Goal: Task Accomplishment & Management: Manage account settings

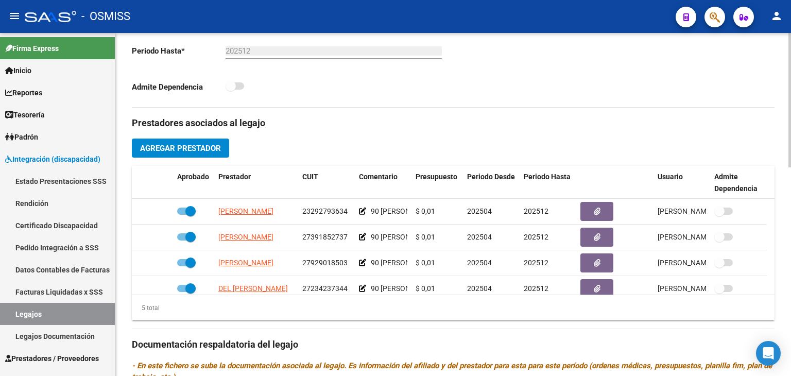
scroll to position [361, 0]
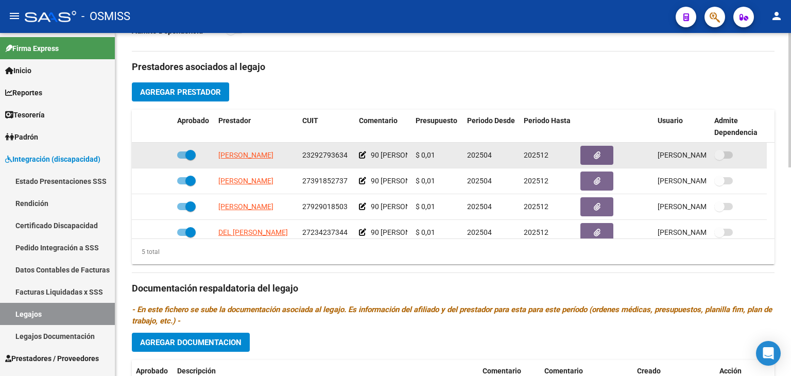
click at [327, 156] on span "23292793634" at bounding box center [324, 155] width 45 height 8
copy span "23292793634"
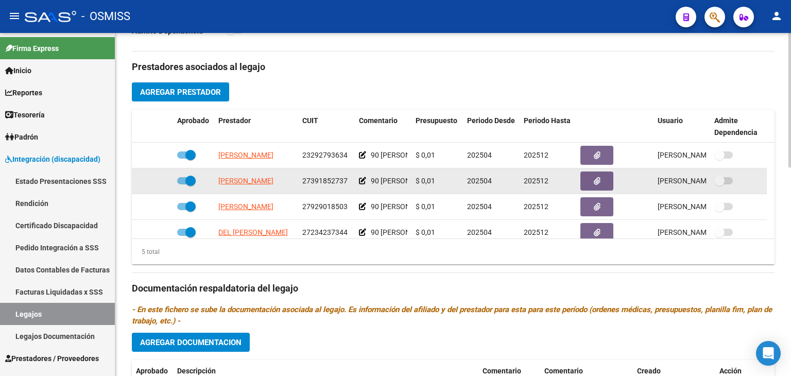
click at [316, 181] on span "27391852737" at bounding box center [324, 181] width 45 height 8
copy span "27391852737"
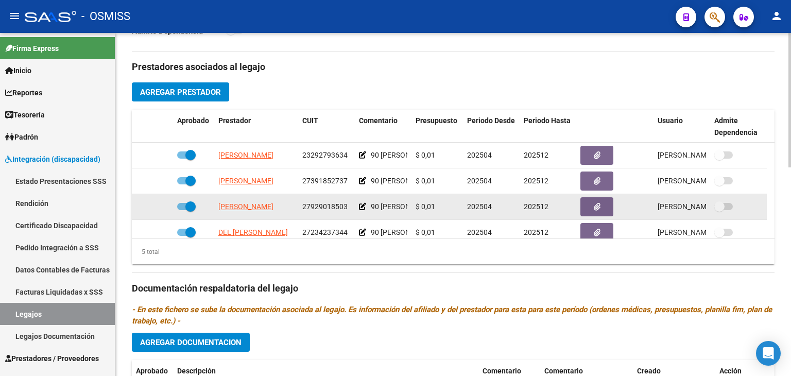
click at [320, 211] on div "27929018503" at bounding box center [326, 207] width 48 height 12
click at [320, 207] on span "27929018503" at bounding box center [324, 206] width 45 height 8
copy span "27929018503"
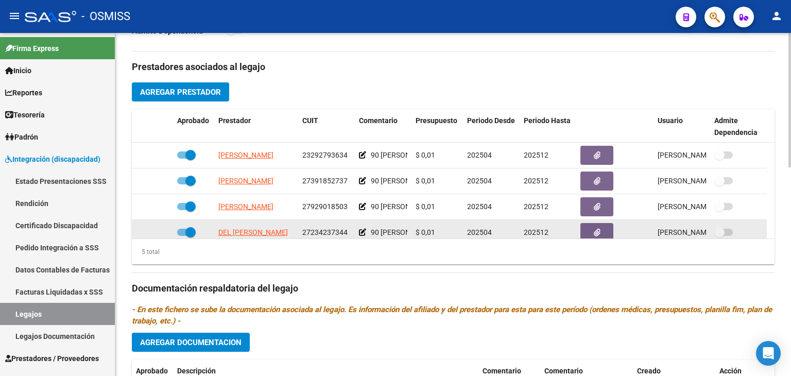
click at [328, 234] on span "27234237344" at bounding box center [324, 232] width 45 height 8
copy span "27234237344"
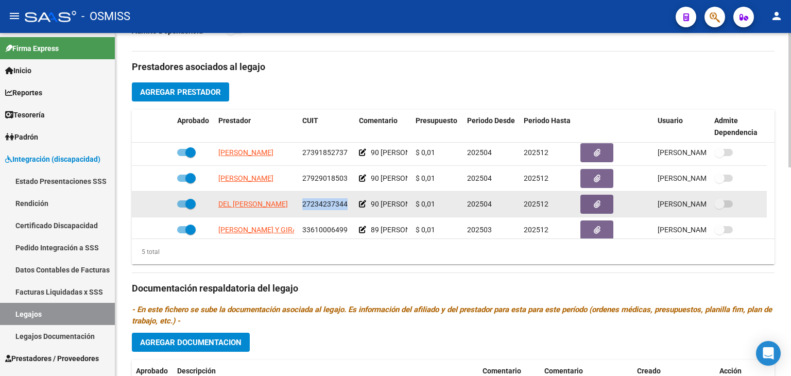
scroll to position [36, 0]
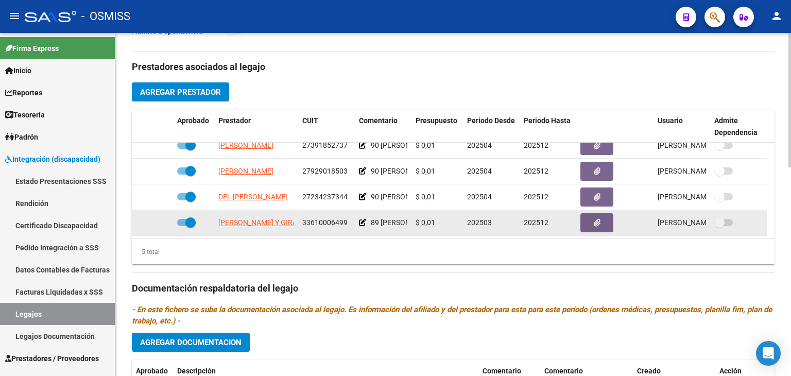
click at [316, 225] on span "33610006499" at bounding box center [324, 222] width 45 height 8
copy span "33610006499"
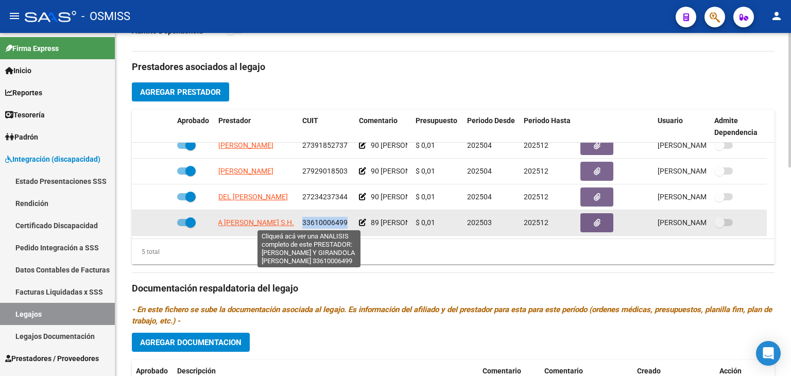
scroll to position [0, 105]
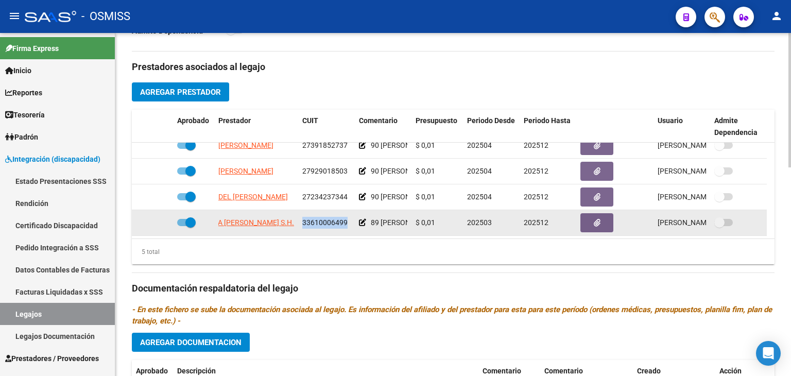
drag, startPoint x: 219, startPoint y: 219, endPoint x: 296, endPoint y: 223, distance: 76.8
click at [296, 223] on datatable-body-cell "[PERSON_NAME] Y GIRANDOLA [PERSON_NAME] S.H." at bounding box center [256, 222] width 84 height 25
copy span "[PERSON_NAME] Y GIRANDOLA [PERSON_NAME] S.H."
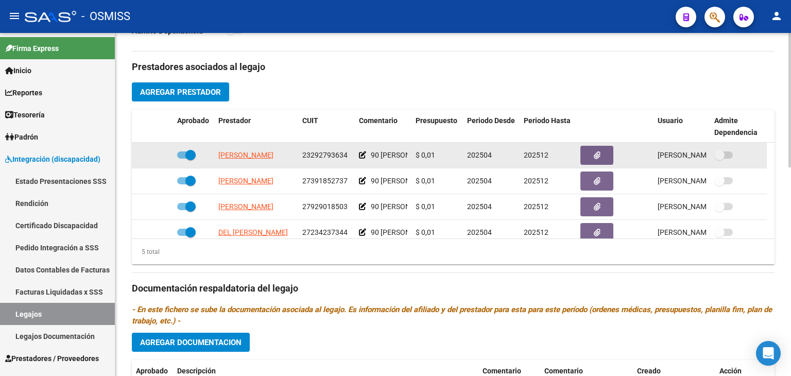
scroll to position [0, 21]
drag, startPoint x: 216, startPoint y: 155, endPoint x: 293, endPoint y: 160, distance: 76.4
click at [293, 160] on datatable-body-cell "[PERSON_NAME]" at bounding box center [256, 155] width 84 height 25
copy span "[PERSON_NAME]"
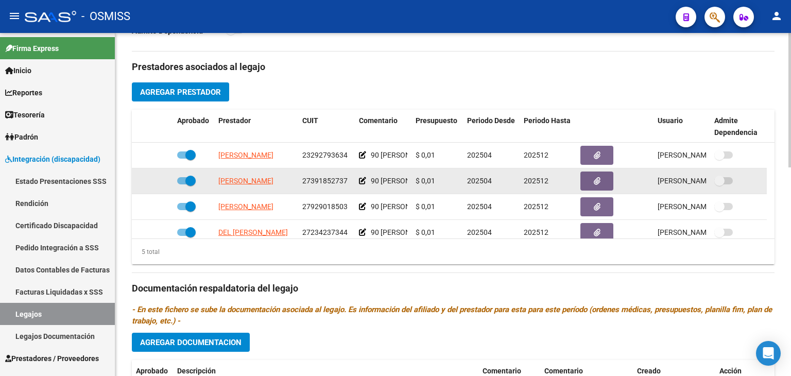
drag, startPoint x: 217, startPoint y: 181, endPoint x: 285, endPoint y: 184, distance: 68.5
click at [286, 184] on datatable-body-cell "[PERSON_NAME]" at bounding box center [256, 180] width 84 height 25
copy span "[PERSON_NAME]"
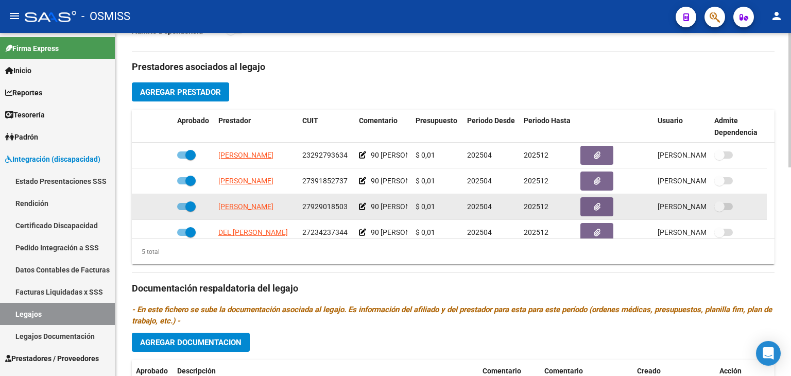
drag, startPoint x: 220, startPoint y: 207, endPoint x: 294, endPoint y: 210, distance: 73.7
click at [294, 210] on datatable-body-cell "[PERSON_NAME]" at bounding box center [256, 206] width 84 height 25
copy span "[PERSON_NAME]"
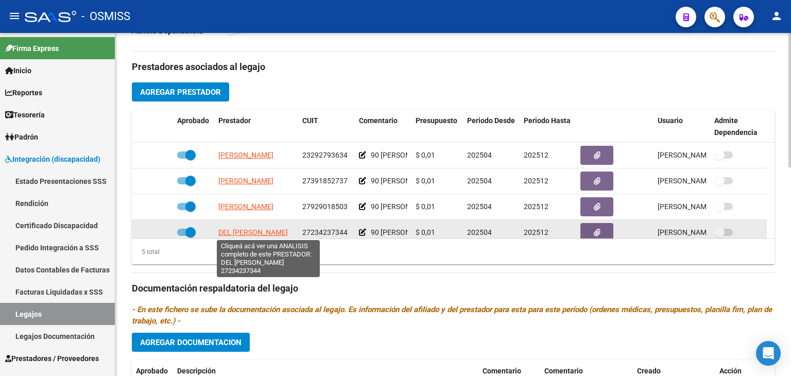
scroll to position [0, 24]
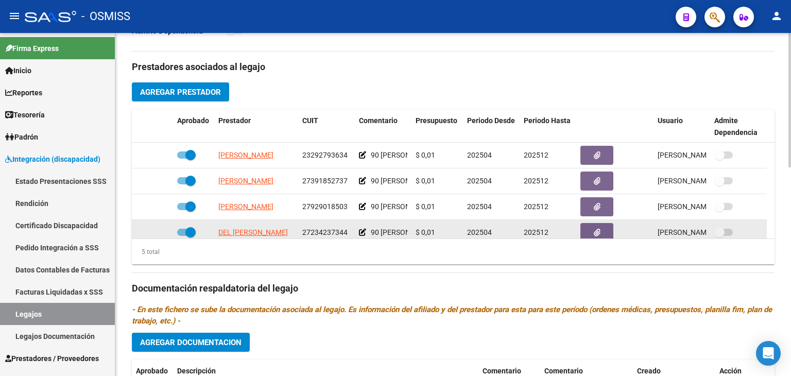
drag, startPoint x: 214, startPoint y: 231, endPoint x: 296, endPoint y: 232, distance: 81.4
click at [296, 232] on datatable-body-cell "DEL [PERSON_NAME]" at bounding box center [256, 232] width 84 height 25
copy span "DEL [PERSON_NAME]"
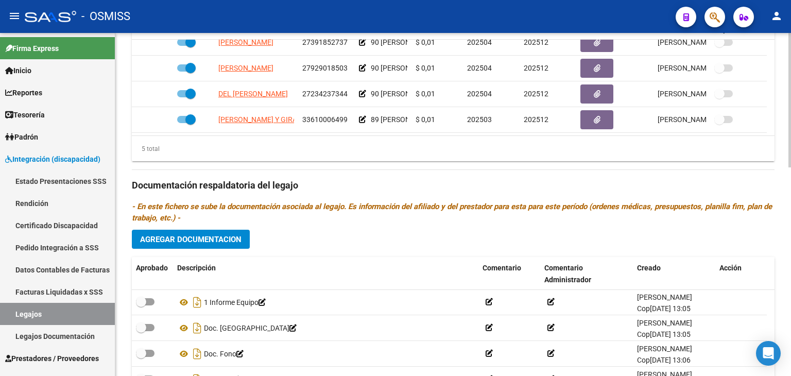
scroll to position [103, 0]
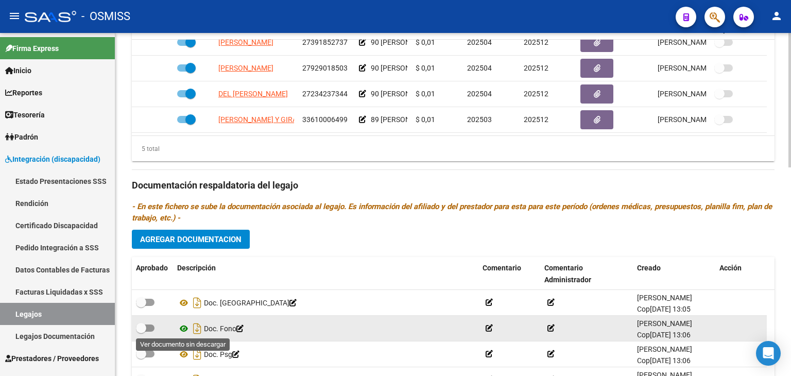
click at [183, 326] on icon at bounding box center [183, 328] width 13 height 12
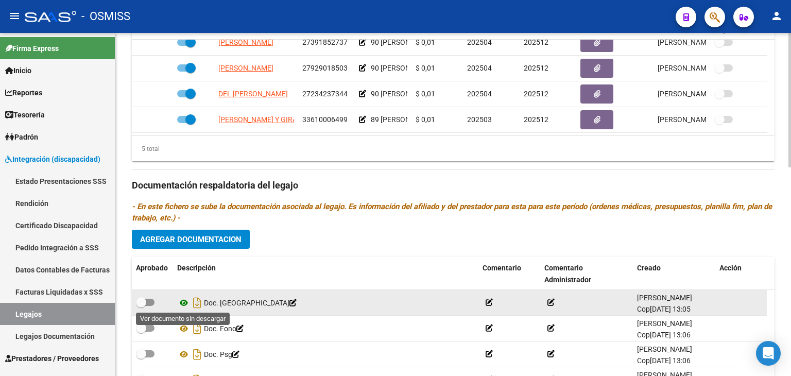
click at [180, 301] on icon at bounding box center [183, 303] width 13 height 12
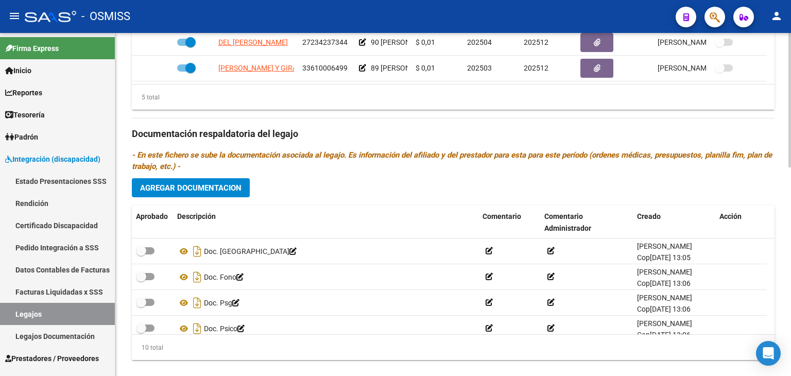
scroll to position [531, 0]
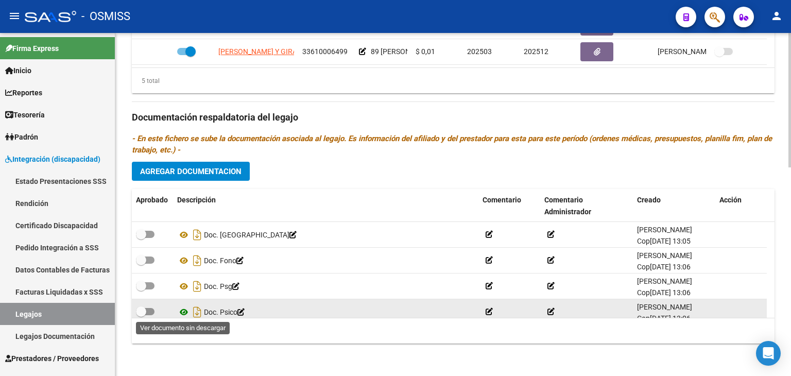
click at [183, 312] on icon at bounding box center [183, 312] width 13 height 12
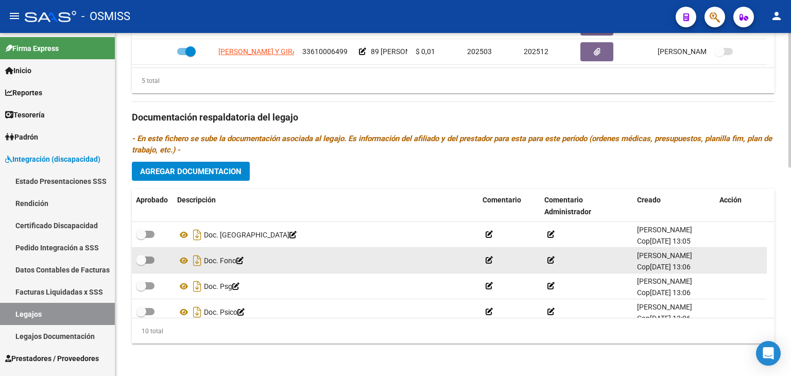
scroll to position [155, 0]
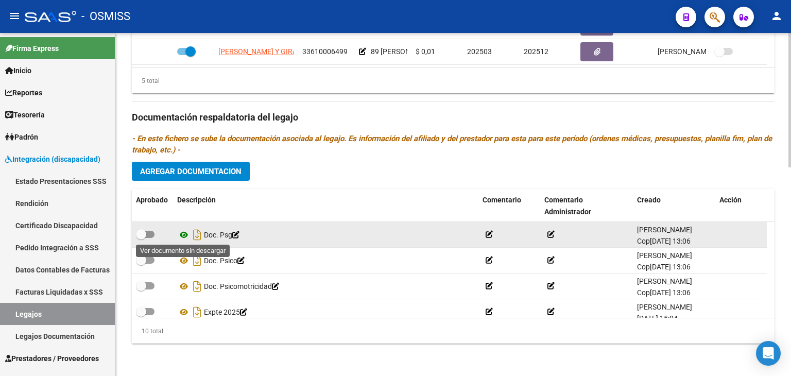
click at [184, 232] on icon at bounding box center [183, 235] width 13 height 12
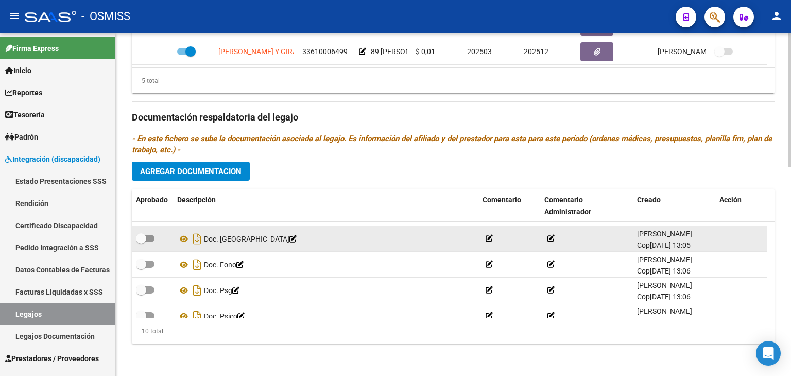
scroll to position [113, 0]
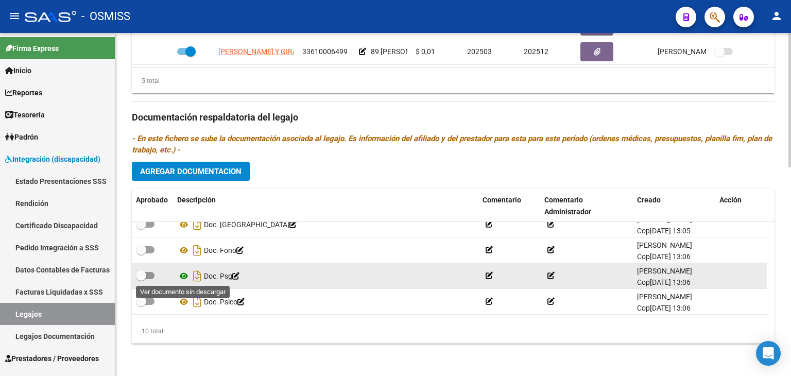
click at [181, 275] on icon at bounding box center [183, 276] width 13 height 12
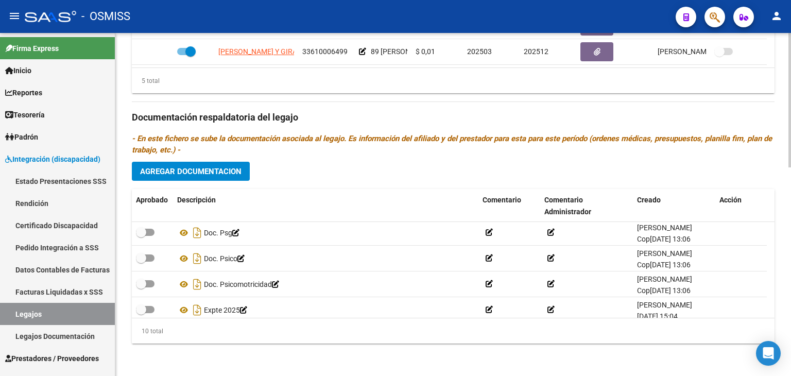
scroll to position [163, 0]
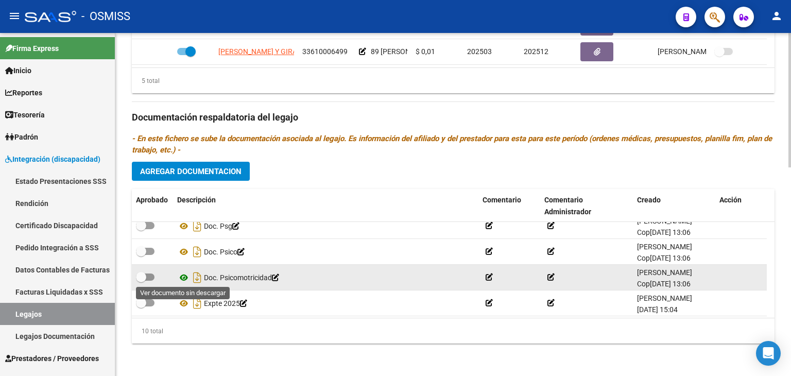
click at [182, 275] on icon at bounding box center [183, 277] width 13 height 12
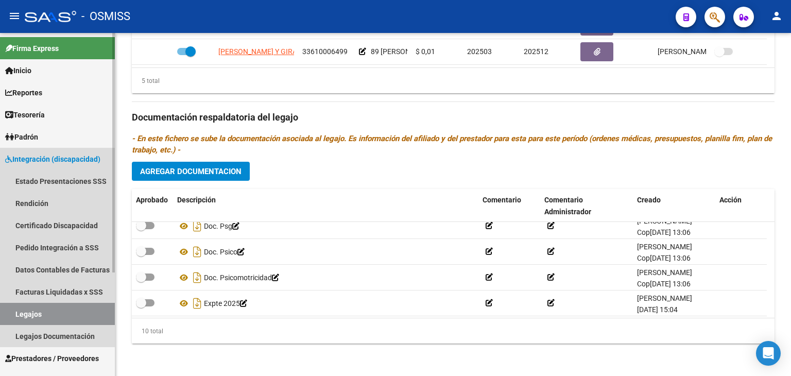
click at [45, 307] on link "Legajos" at bounding box center [57, 314] width 115 height 22
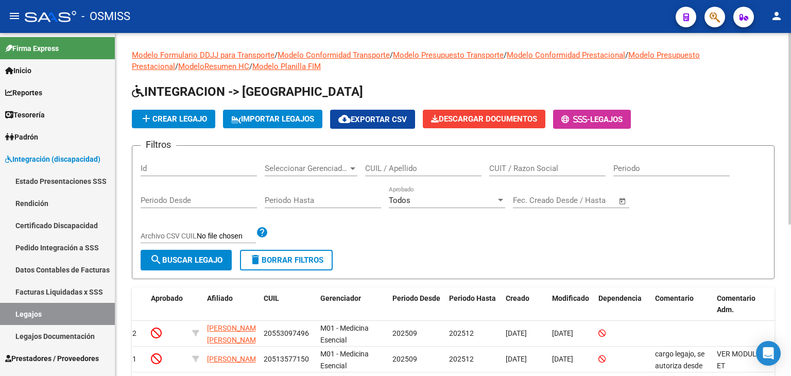
click at [403, 166] on input "CUIL / Apellido" at bounding box center [423, 168] width 116 height 9
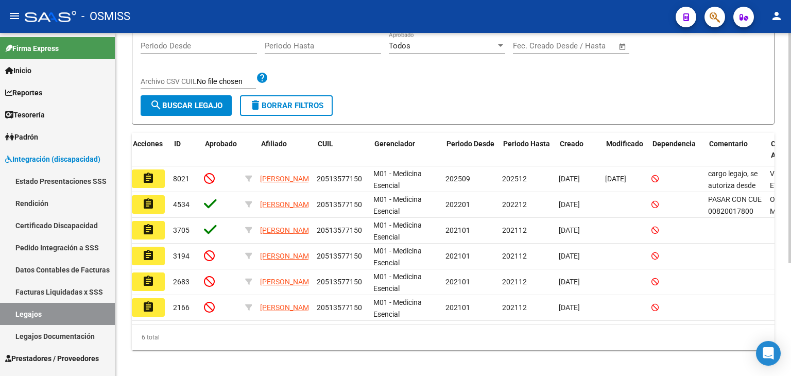
scroll to position [0, 2]
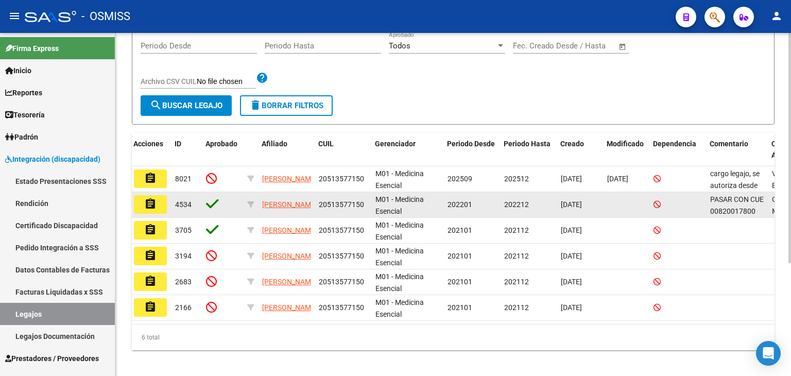
type input "[PERSON_NAME] SIL"
click at [158, 199] on button "assignment" at bounding box center [150, 204] width 33 height 19
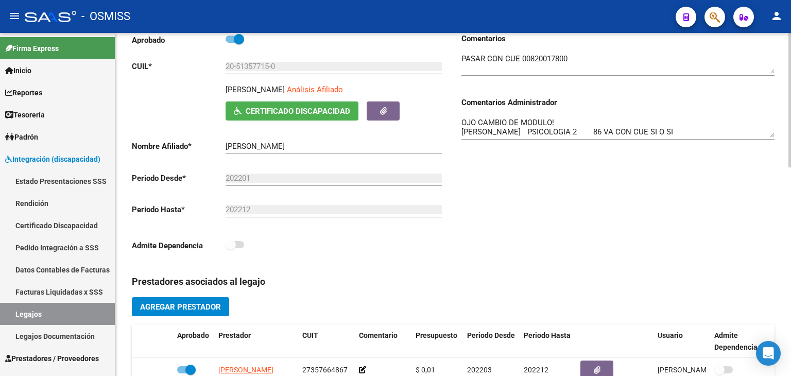
scroll to position [155, 0]
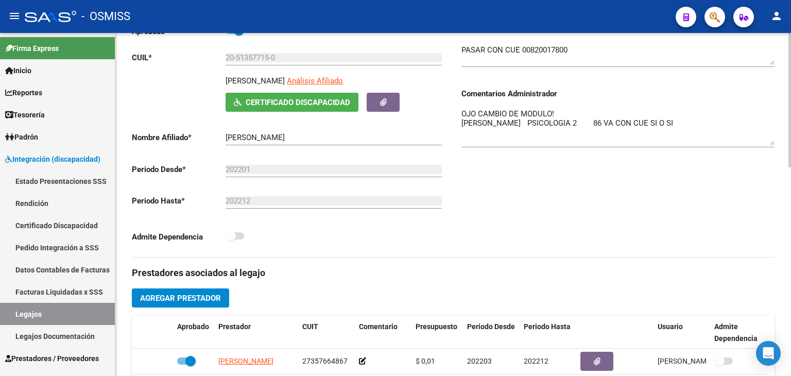
drag, startPoint x: 768, startPoint y: 126, endPoint x: 791, endPoint y: 142, distance: 27.6
click at [791, 142] on div "arrow_back Editar 4534 save Guardar cambios Legajo de Integración Modelo Formul…" at bounding box center [454, 315] width 678 height 875
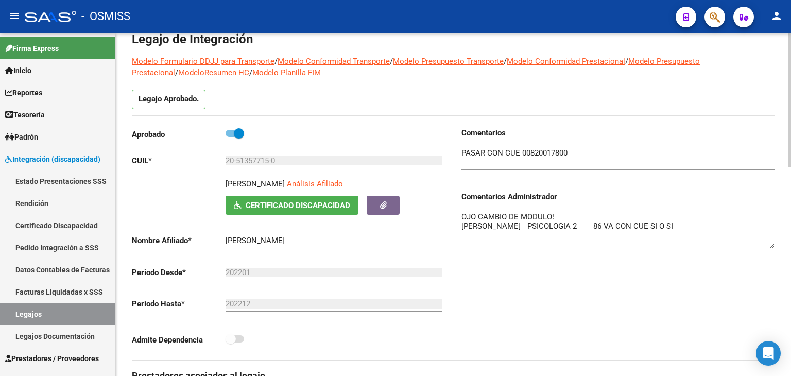
scroll to position [0, 0]
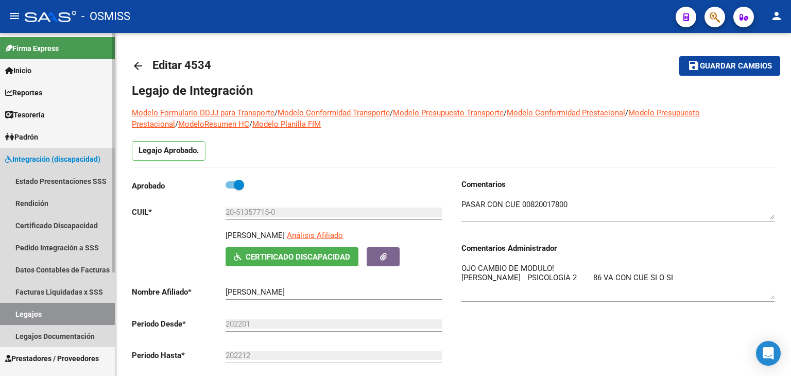
click at [39, 307] on link "Legajos" at bounding box center [57, 314] width 115 height 22
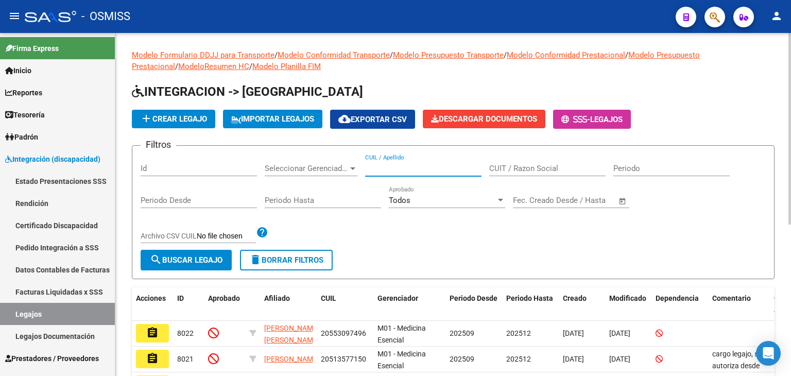
click at [408, 169] on input "CUIL / Apellido" at bounding box center [423, 168] width 116 height 9
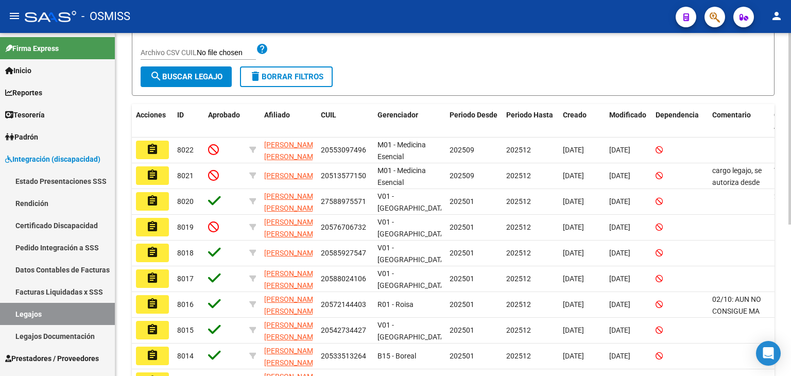
scroll to position [206, 0]
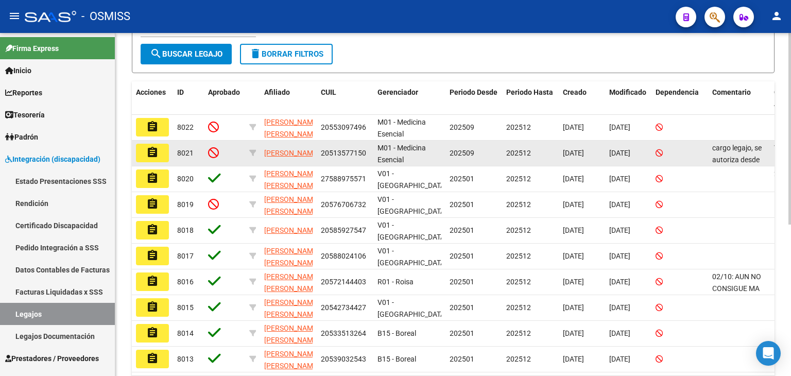
click at [158, 153] on mat-icon "assignment" at bounding box center [152, 152] width 12 height 12
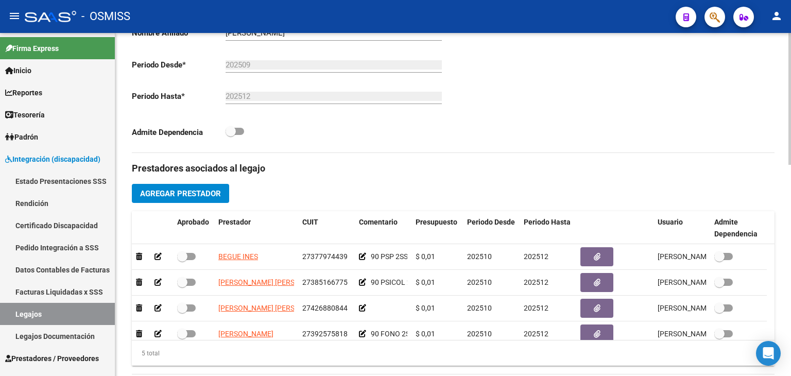
scroll to position [309, 0]
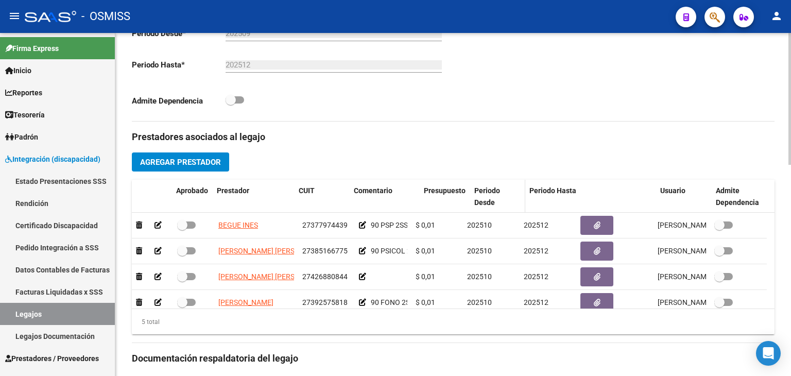
drag, startPoint x: 410, startPoint y: 206, endPoint x: 515, endPoint y: 195, distance: 105.1
click at [515, 195] on div "Aprobado Prestador CUIT Comentario Presupuesto Periodo Desde Periodo Hasta Usua…" at bounding box center [449, 197] width 635 height 34
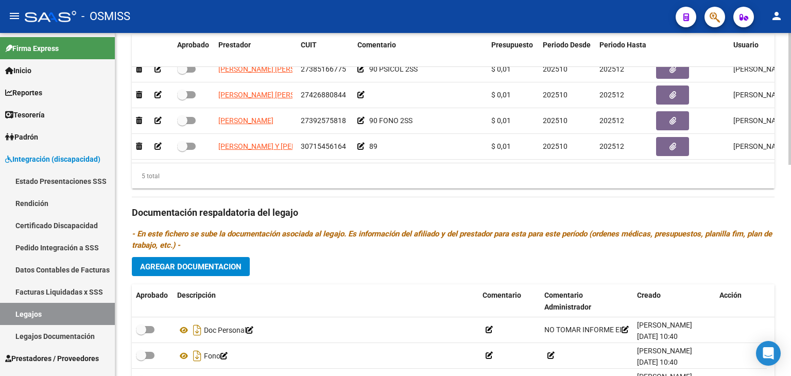
scroll to position [515, 0]
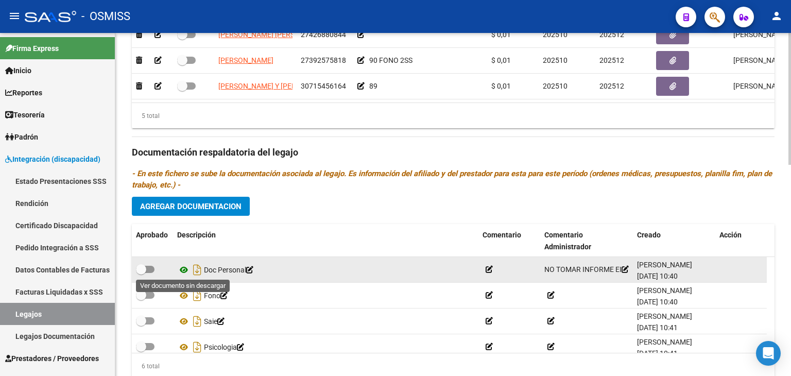
click at [185, 268] on icon at bounding box center [183, 270] width 13 height 12
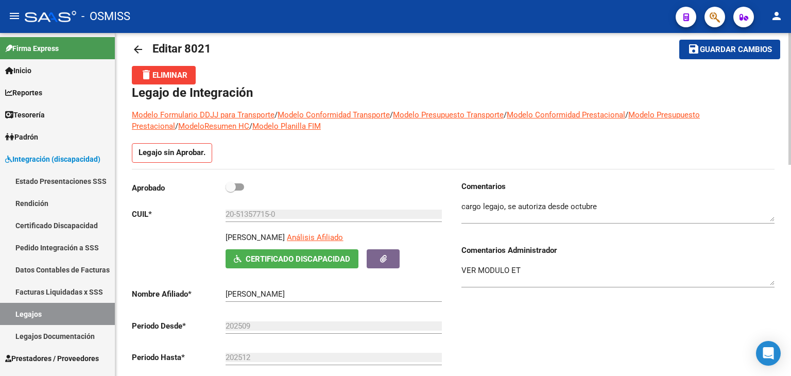
scroll to position [0, 0]
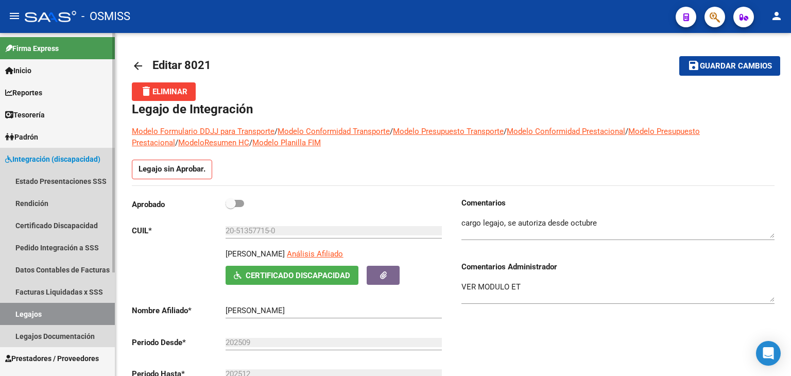
click at [68, 308] on link "Legajos" at bounding box center [57, 314] width 115 height 22
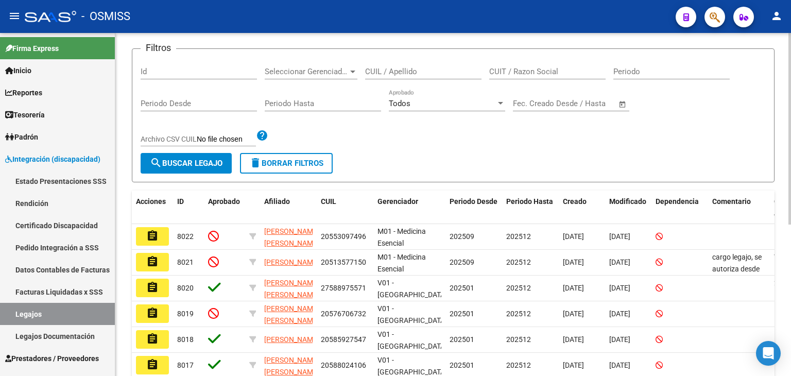
scroll to position [103, 0]
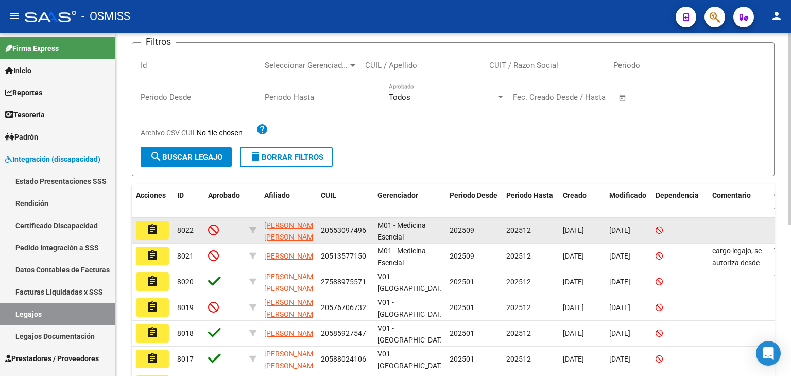
drag, startPoint x: 63, startPoint y: 311, endPoint x: 186, endPoint y: 237, distance: 143.0
click at [63, 311] on link "Legajos" at bounding box center [57, 314] width 115 height 22
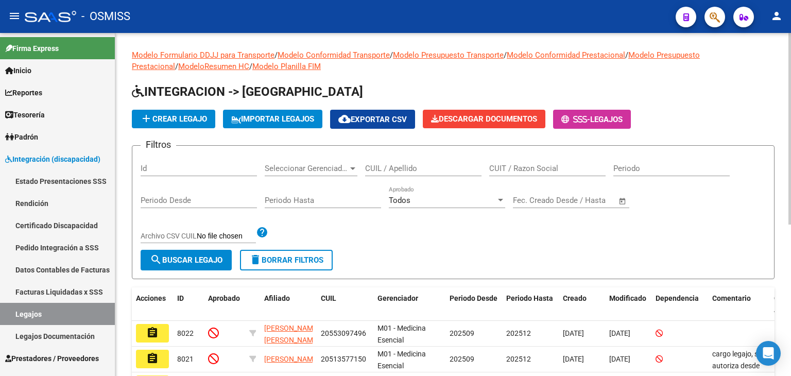
scroll to position [0, 0]
paste input "20573429274"
type input "20573429274"
click at [210, 251] on button "search Buscar Legajo" at bounding box center [186, 260] width 91 height 21
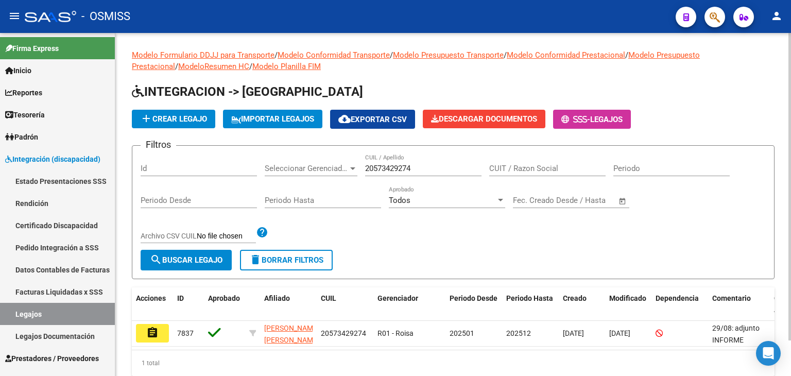
scroll to position [39, 0]
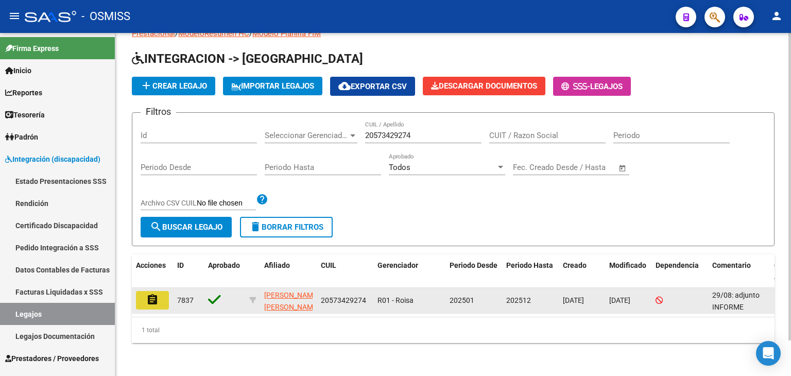
click at [149, 294] on mat-icon "assignment" at bounding box center [152, 300] width 12 height 12
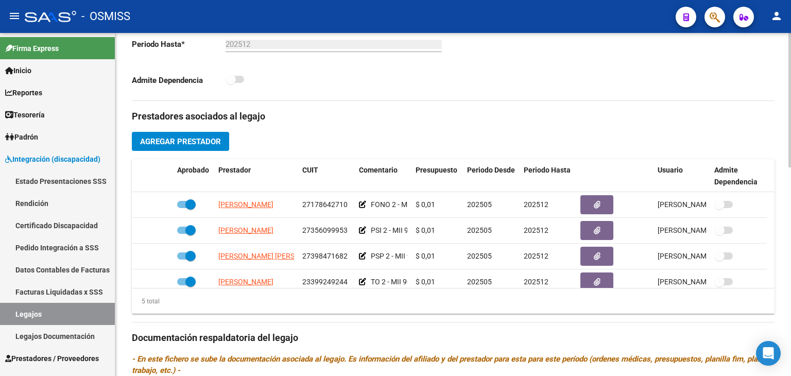
scroll to position [361, 0]
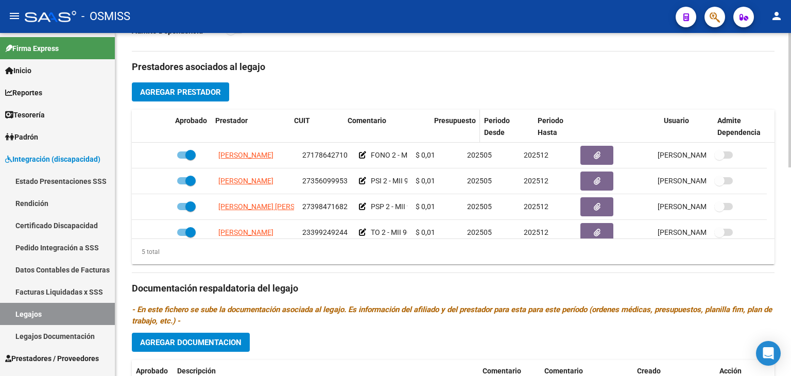
drag, startPoint x: 409, startPoint y: 132, endPoint x: 468, endPoint y: 130, distance: 58.2
click at [468, 130] on div "Aprobado Prestador CUIT Comentario Presupuesto Periodo Desde Periodo Hasta Usua…" at bounding box center [449, 127] width 635 height 34
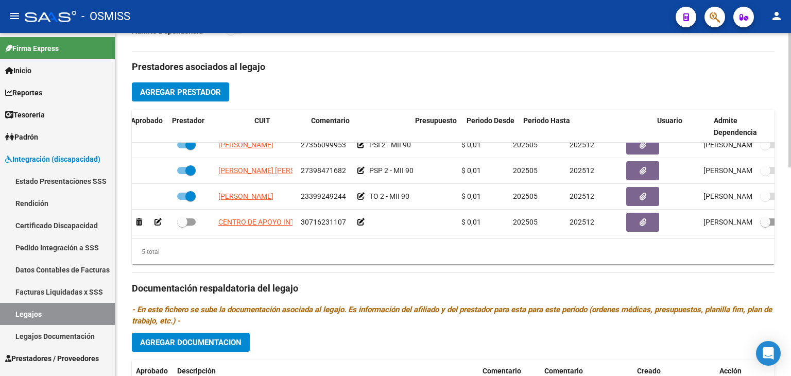
scroll to position [43, 46]
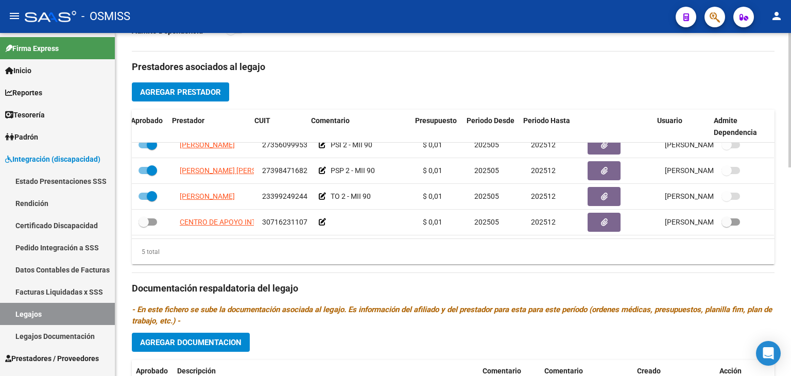
drag, startPoint x: 708, startPoint y: 134, endPoint x: 791, endPoint y: 122, distance: 83.8
click at [791, 122] on div "arrow_back Editar 7837 save Guardar cambios Legajo de Integración Modelo Formul…" at bounding box center [454, 109] width 678 height 875
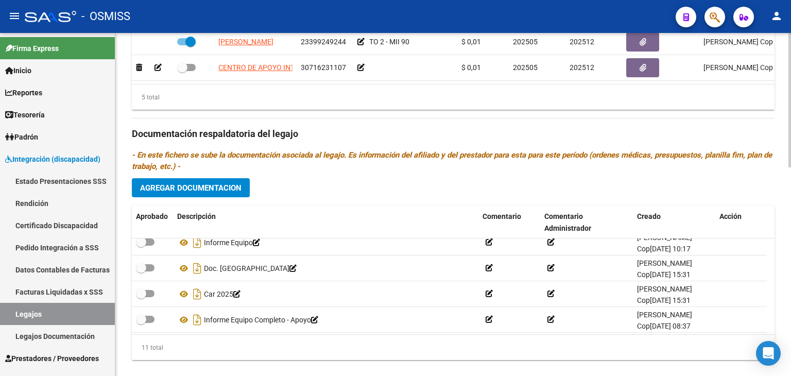
scroll to position [190, 0]
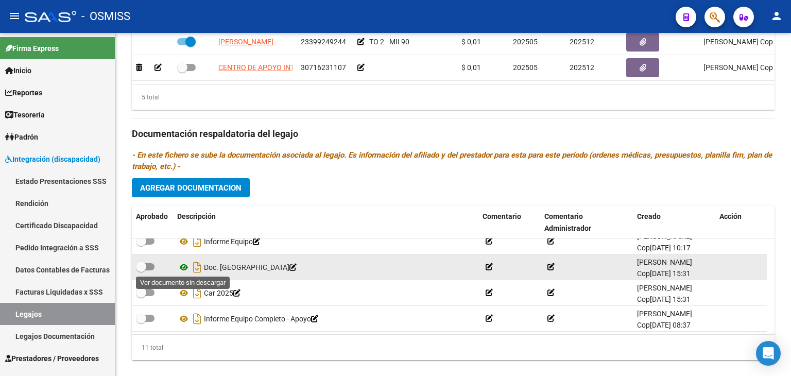
click at [183, 263] on icon at bounding box center [183, 267] width 13 height 12
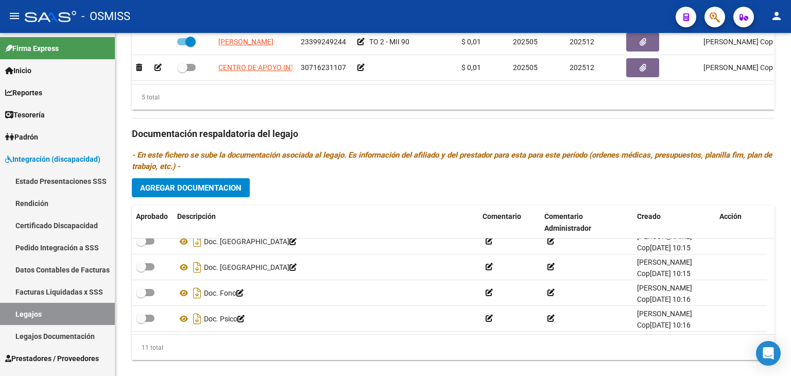
scroll to position [0, 0]
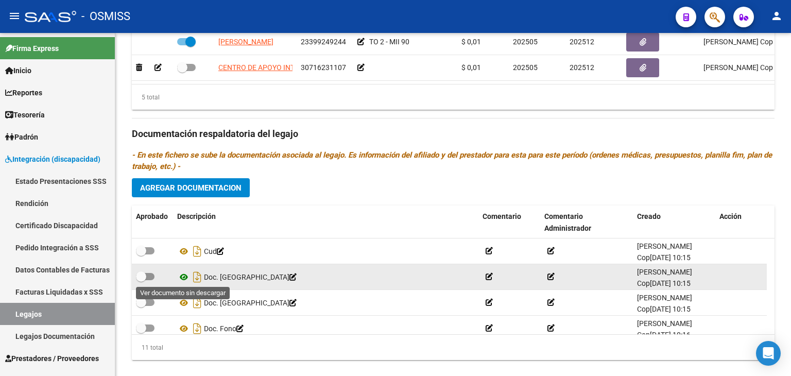
click at [182, 277] on icon at bounding box center [183, 277] width 13 height 12
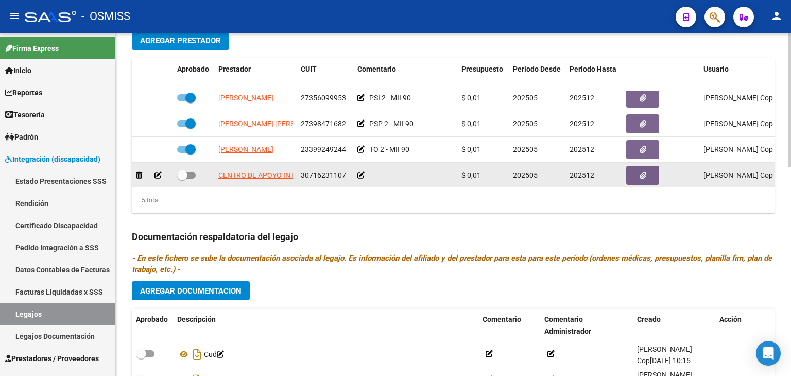
scroll to position [43, 0]
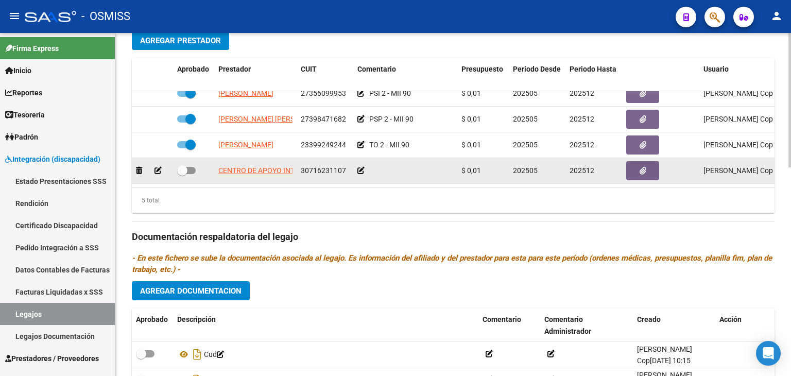
click at [358, 167] on icon at bounding box center [360, 170] width 7 height 7
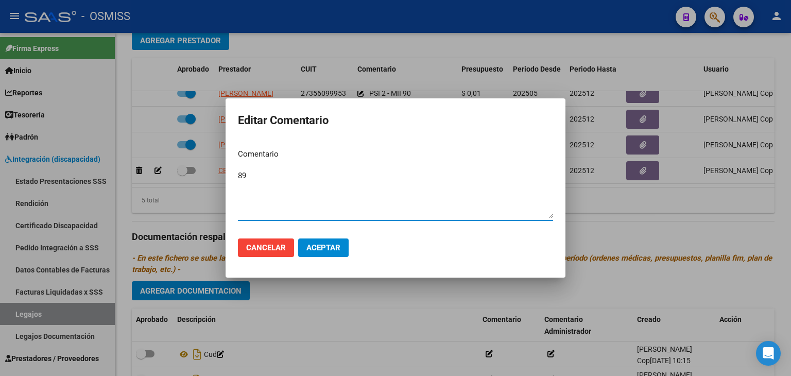
type textarea "89"
click at [331, 243] on span "Aceptar" at bounding box center [323, 247] width 34 height 9
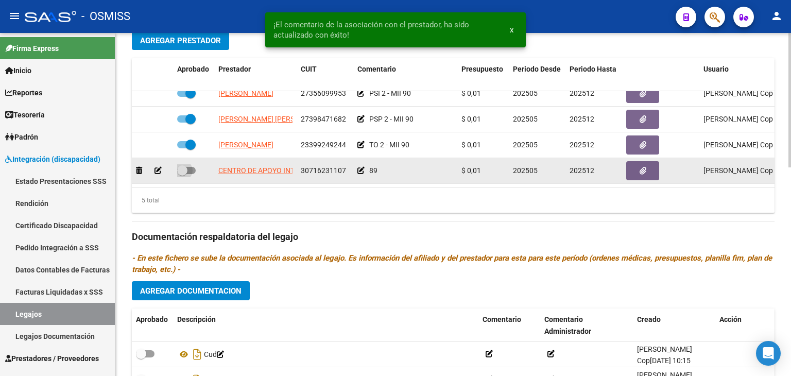
click at [191, 167] on span at bounding box center [186, 170] width 19 height 7
click at [182, 174] on input "checkbox" at bounding box center [182, 174] width 1 height 1
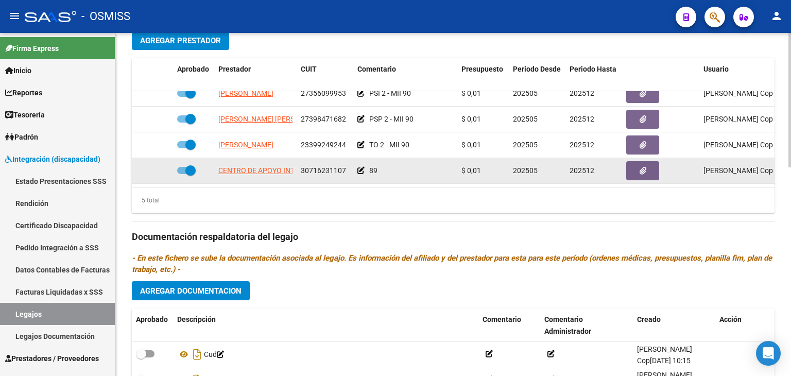
click at [361, 167] on icon at bounding box center [360, 170] width 7 height 7
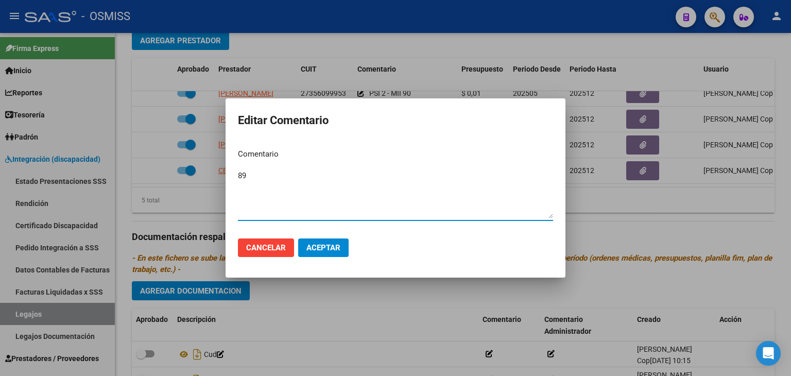
click at [332, 247] on span "Aceptar" at bounding box center [323, 247] width 34 height 9
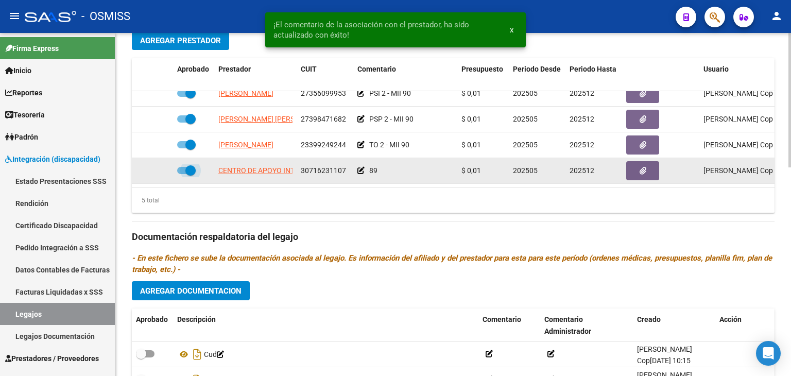
click at [181, 167] on span at bounding box center [186, 170] width 19 height 7
click at [182, 174] on input "checkbox" at bounding box center [182, 174] width 1 height 1
checkbox input "false"
click at [156, 167] on icon at bounding box center [158, 170] width 7 height 7
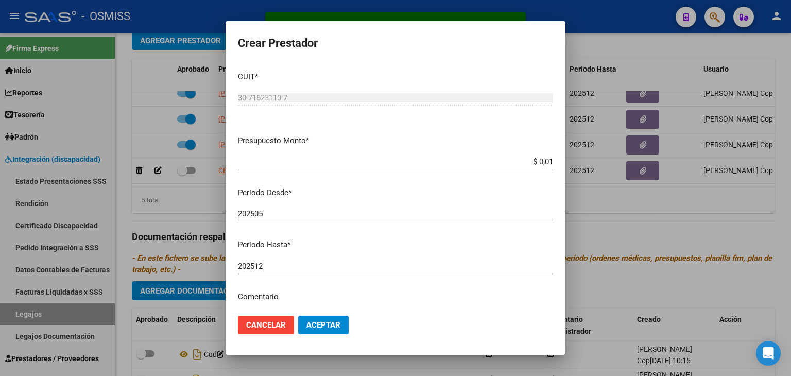
click at [293, 208] on div "202505 Ingresar el periodo" at bounding box center [395, 213] width 315 height 15
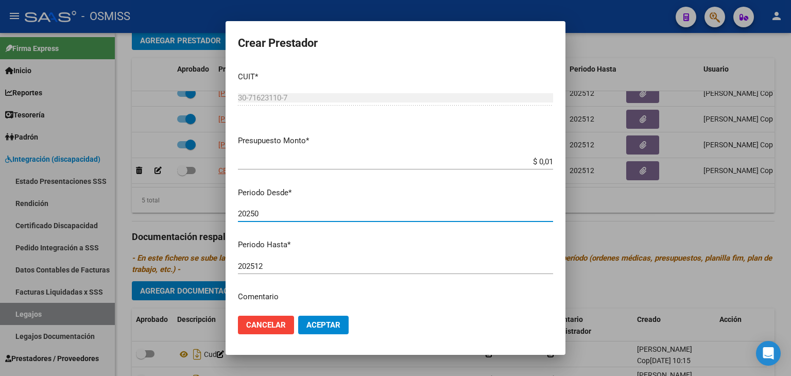
type input "202505"
click at [310, 328] on span "Aceptar" at bounding box center [323, 324] width 34 height 9
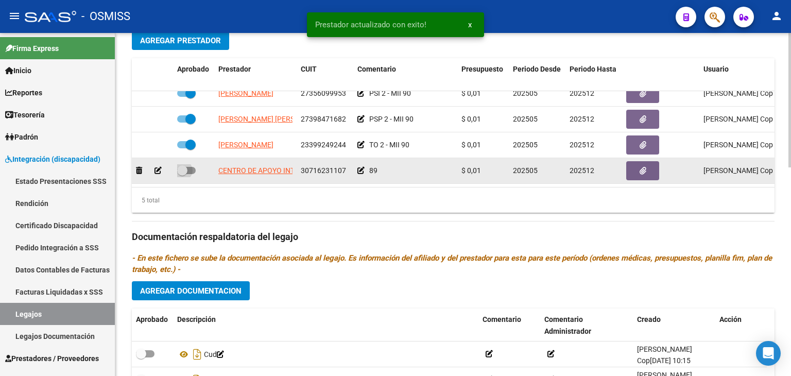
click at [187, 167] on span at bounding box center [186, 170] width 19 height 7
click at [182, 174] on input "checkbox" at bounding box center [182, 174] width 1 height 1
checkbox input "true"
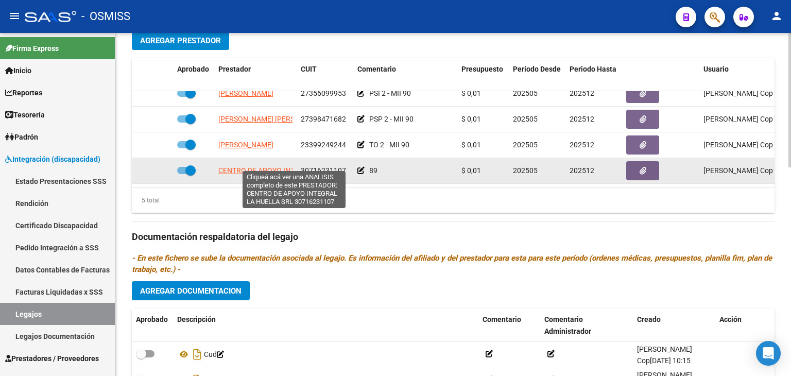
click at [247, 166] on span "CENTRO DE APOYO INTEGRAL LA HUELLA SRL" at bounding box center [294, 170] width 152 height 8
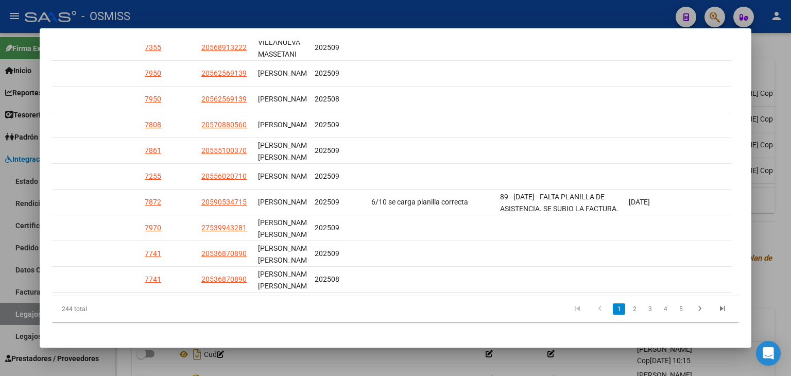
scroll to position [0, 1545]
click at [369, 364] on div at bounding box center [395, 188] width 791 height 376
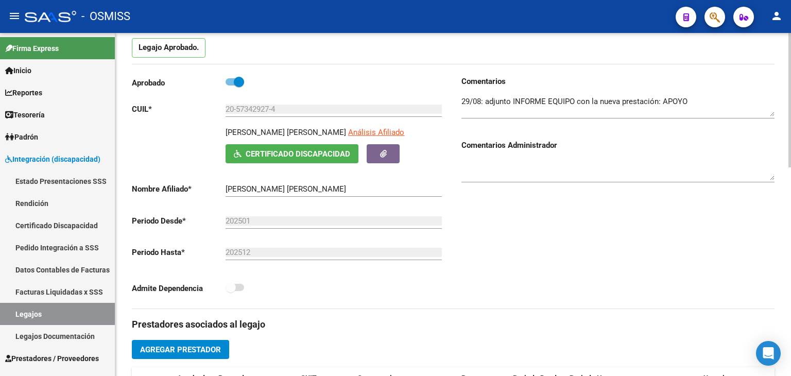
scroll to position [0, 0]
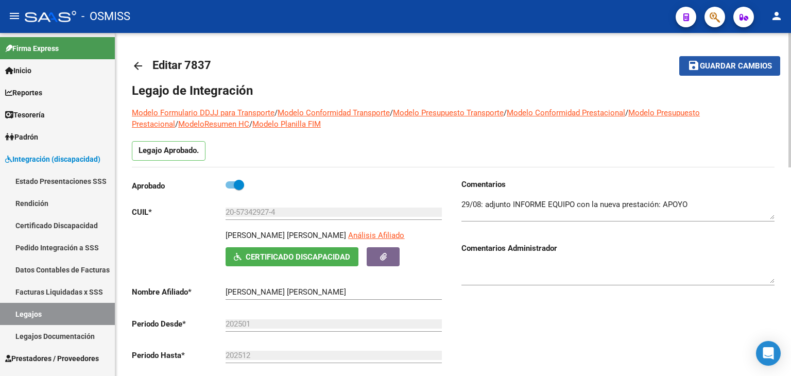
click at [728, 68] on span "Guardar cambios" at bounding box center [736, 66] width 72 height 9
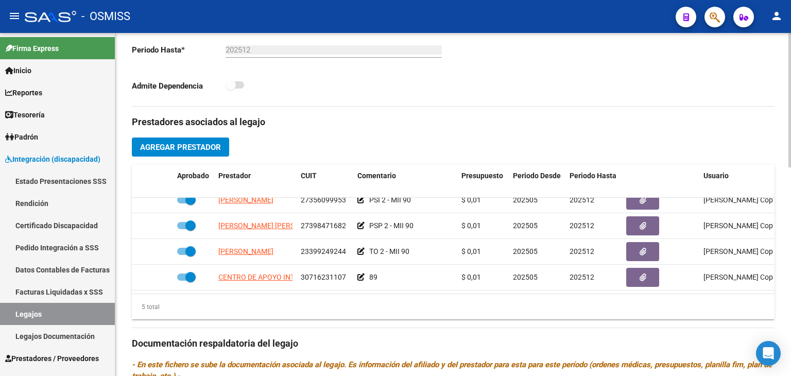
scroll to position [309, 0]
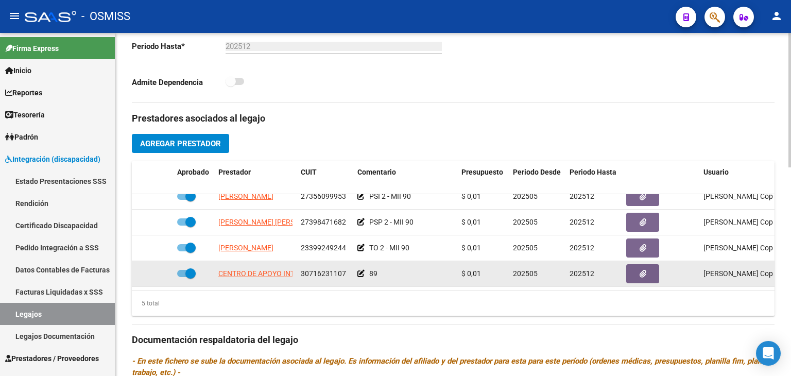
click at [317, 269] on span "30716231107" at bounding box center [323, 273] width 45 height 8
drag, startPoint x: 218, startPoint y: 264, endPoint x: 296, endPoint y: 266, distance: 77.8
click at [296, 266] on datatable-body-cell "CENTRO DE APOYO INTEGRAL LA HUELLA SRL" at bounding box center [255, 273] width 82 height 25
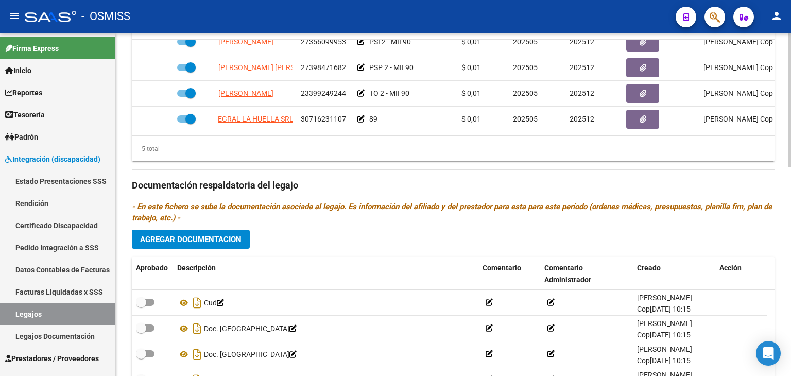
scroll to position [0, 0]
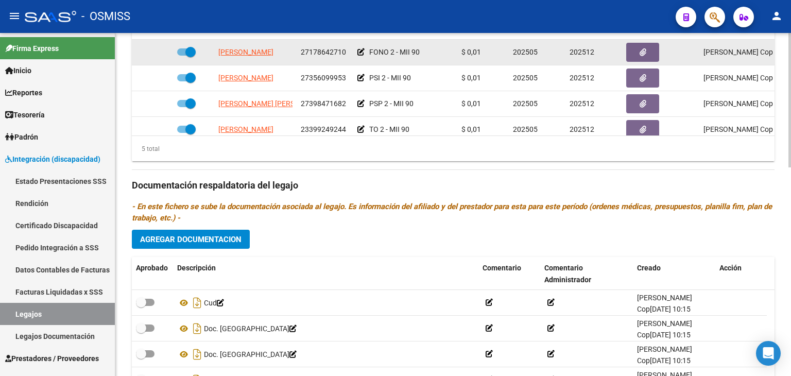
click at [317, 48] on span "27178642710" at bounding box center [323, 52] width 45 height 8
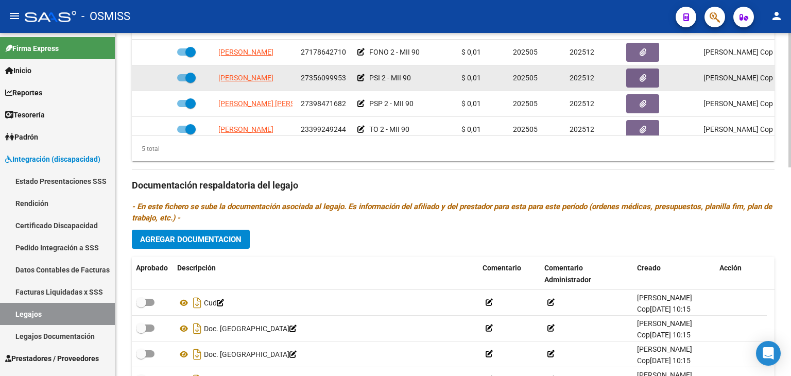
click at [322, 78] on span "27356099953" at bounding box center [323, 78] width 45 height 8
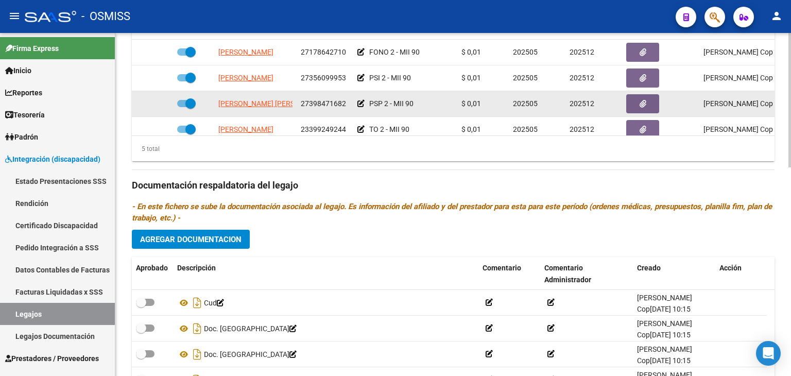
click at [324, 101] on span "27398471682" at bounding box center [323, 103] width 45 height 8
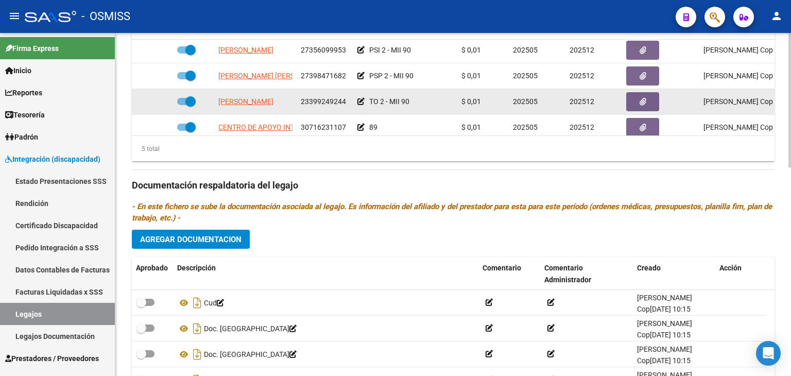
scroll to position [43, 0]
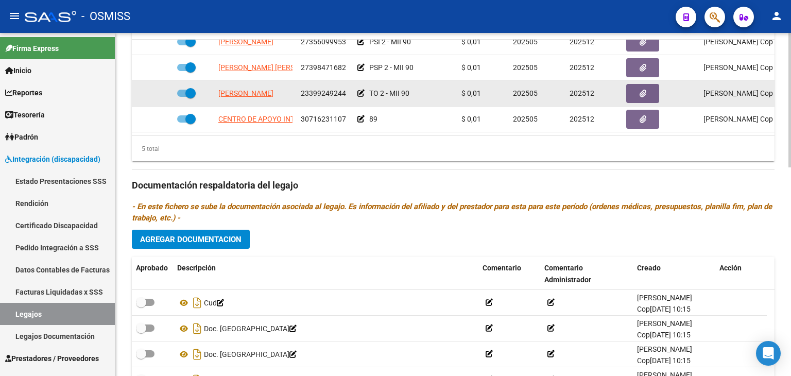
click at [327, 89] on span "23399249244" at bounding box center [323, 93] width 45 height 8
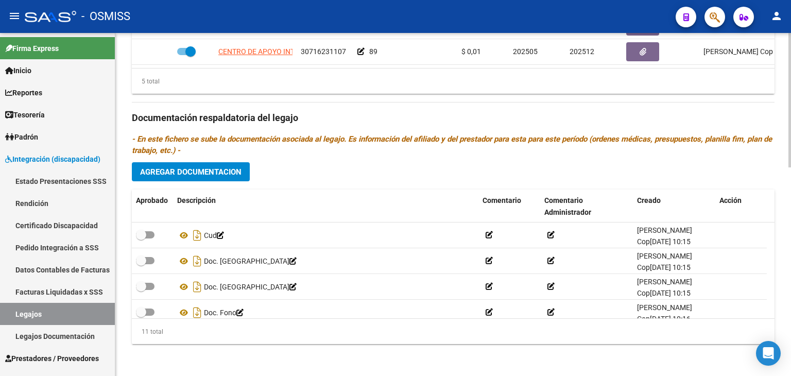
scroll to position [531, 0]
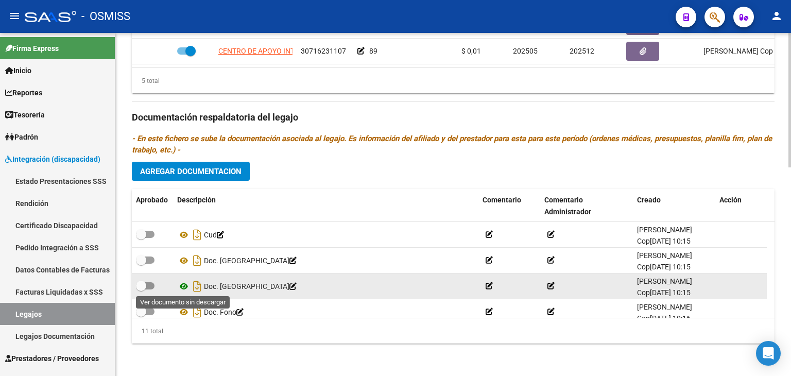
click at [183, 286] on icon at bounding box center [183, 286] width 13 height 12
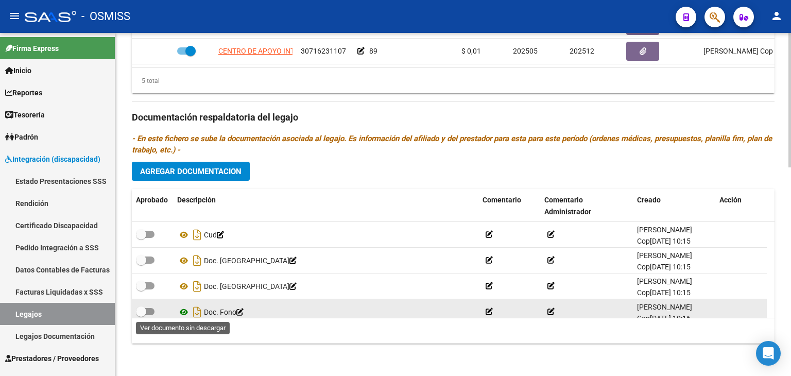
click at [181, 308] on icon at bounding box center [183, 312] width 13 height 12
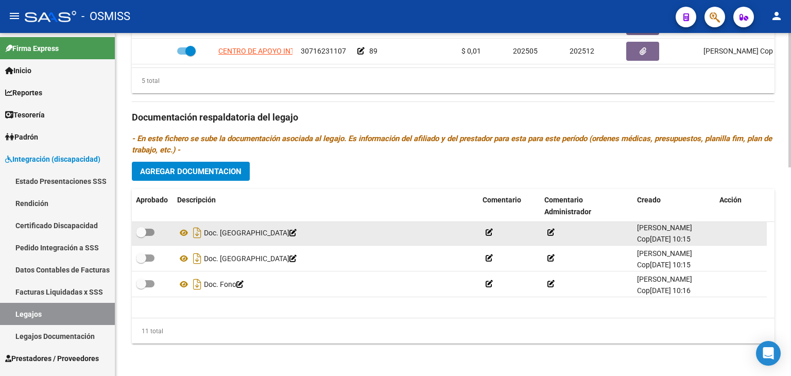
scroll to position [52, 0]
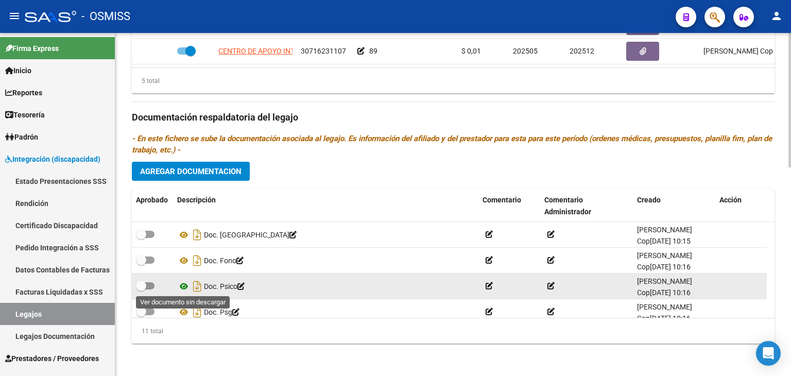
click at [182, 286] on icon at bounding box center [183, 286] width 13 height 12
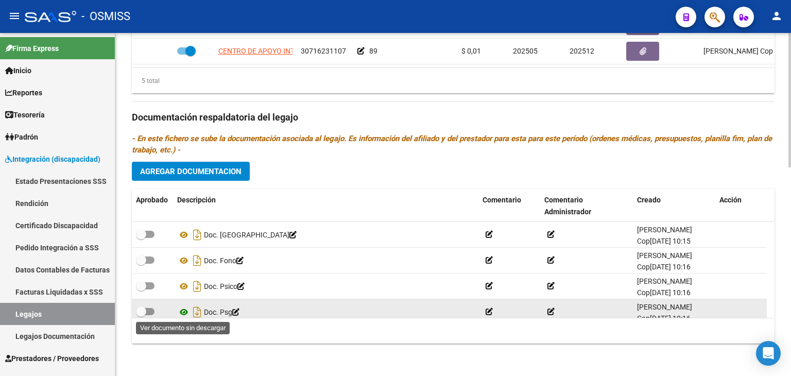
click at [181, 308] on icon at bounding box center [183, 312] width 13 height 12
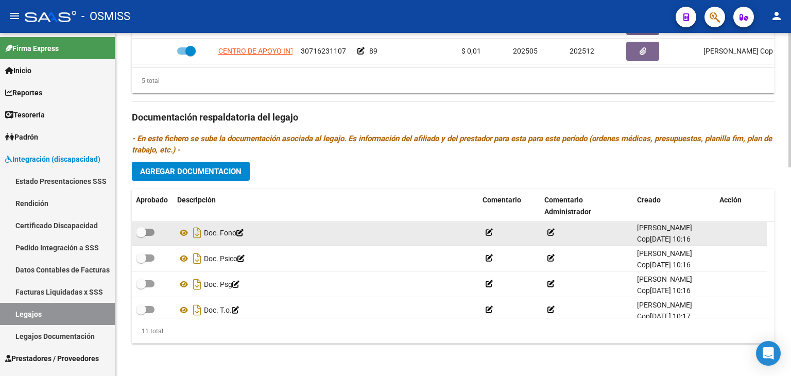
scroll to position [103, 0]
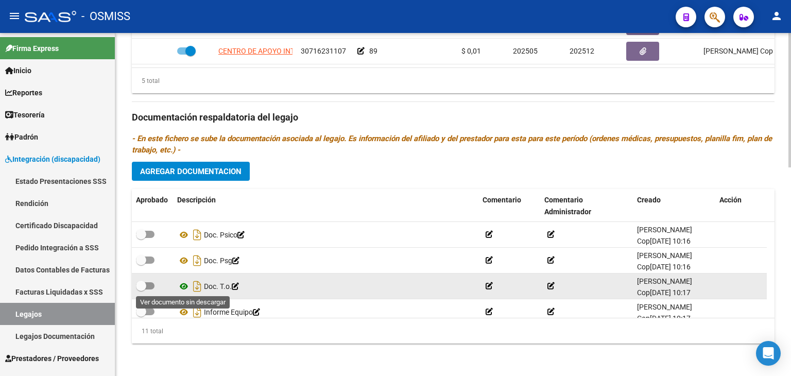
click at [187, 286] on icon at bounding box center [183, 286] width 13 height 12
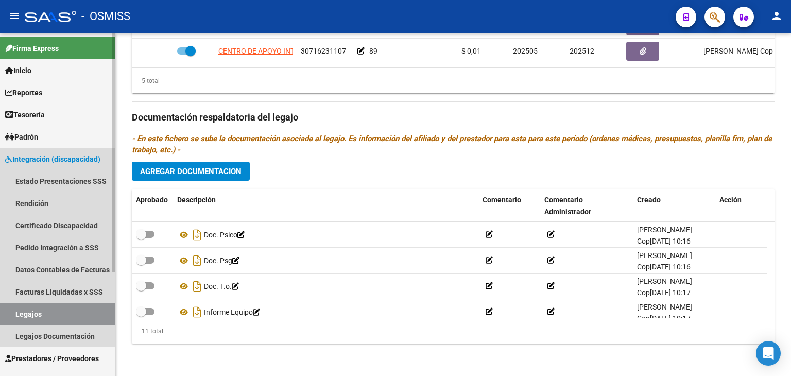
click at [42, 306] on link "Legajos" at bounding box center [57, 314] width 115 height 22
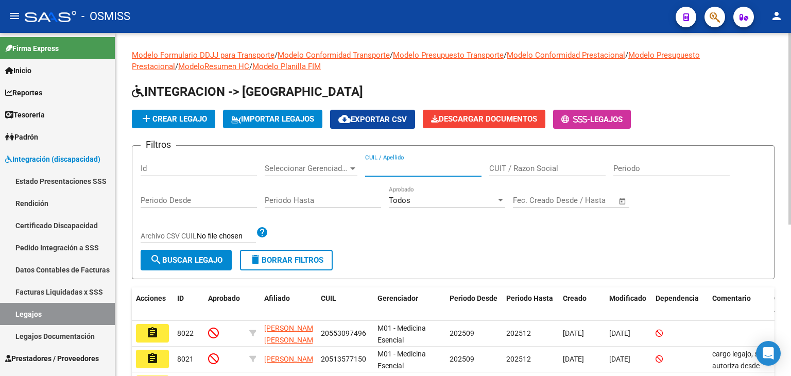
paste input "27578183650"
type input "27578183650"
click at [200, 260] on span "search Buscar Legajo" at bounding box center [186, 259] width 73 height 9
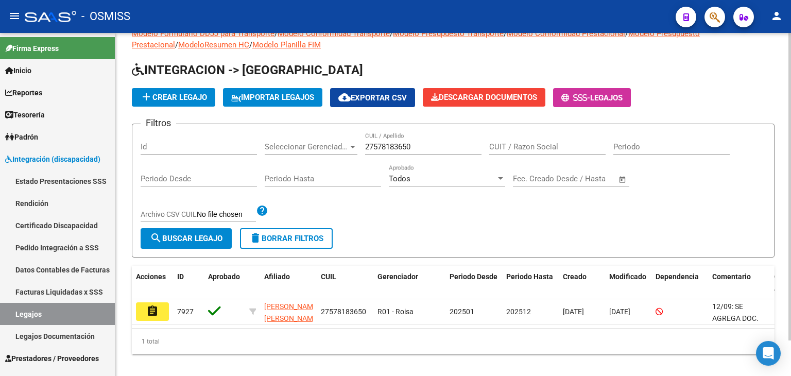
scroll to position [39, 0]
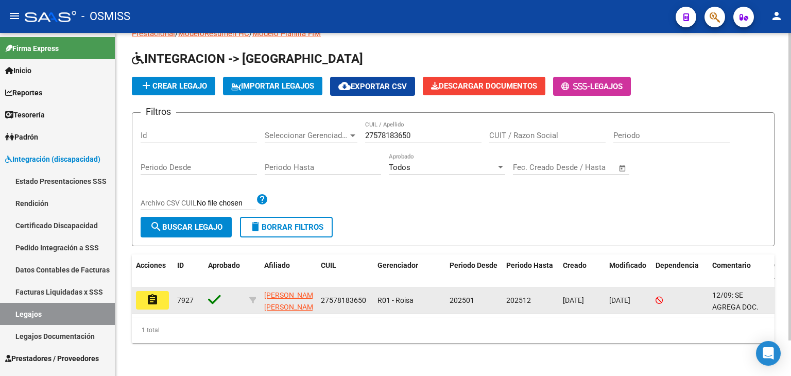
click at [155, 294] on mat-icon "assignment" at bounding box center [152, 300] width 12 height 12
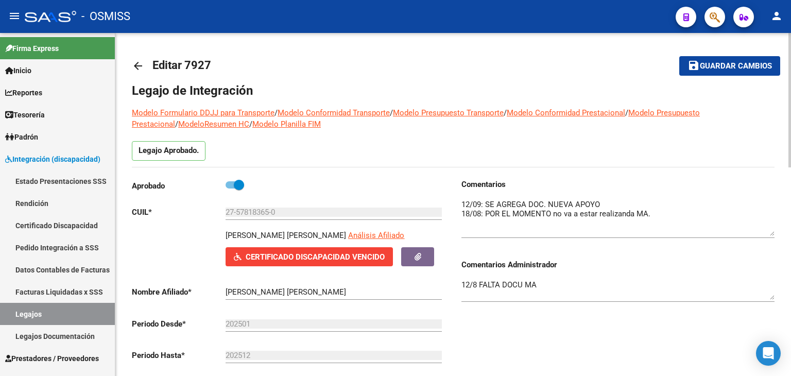
drag, startPoint x: 769, startPoint y: 217, endPoint x: 726, endPoint y: 239, distance: 48.4
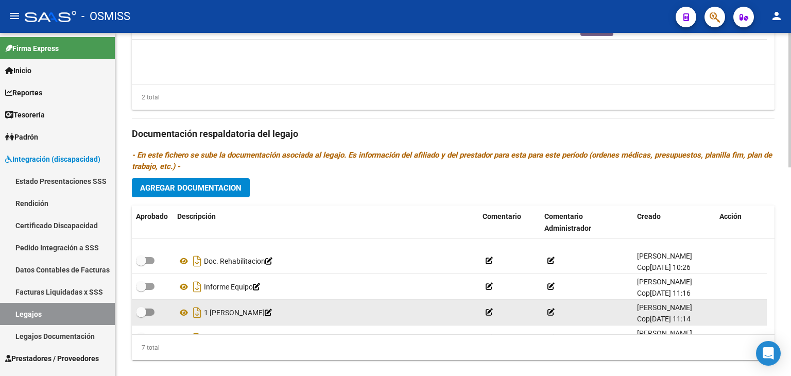
scroll to position [36, 0]
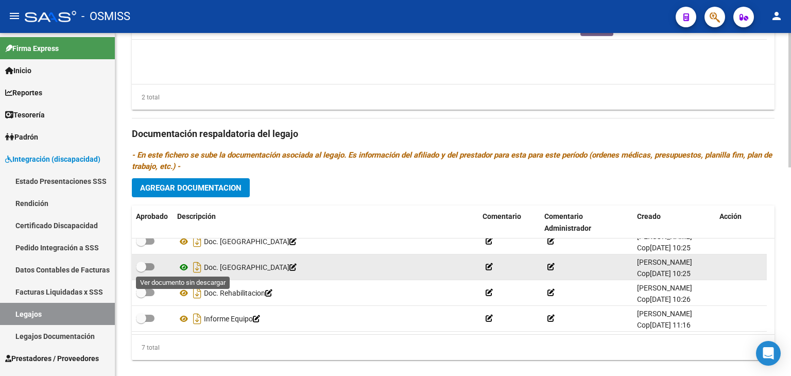
click at [181, 265] on icon at bounding box center [183, 267] width 13 height 12
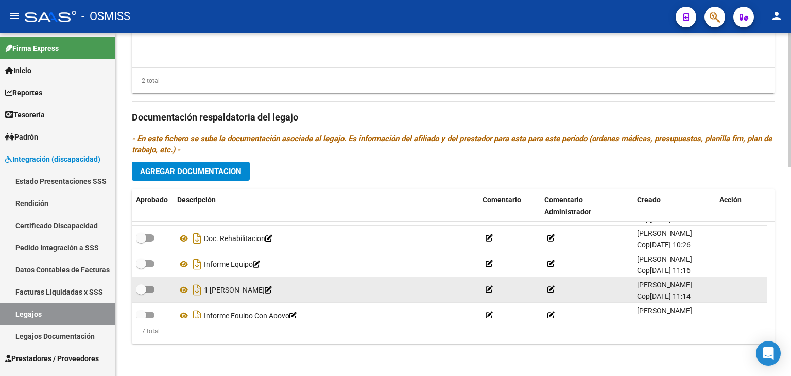
scroll to position [87, 0]
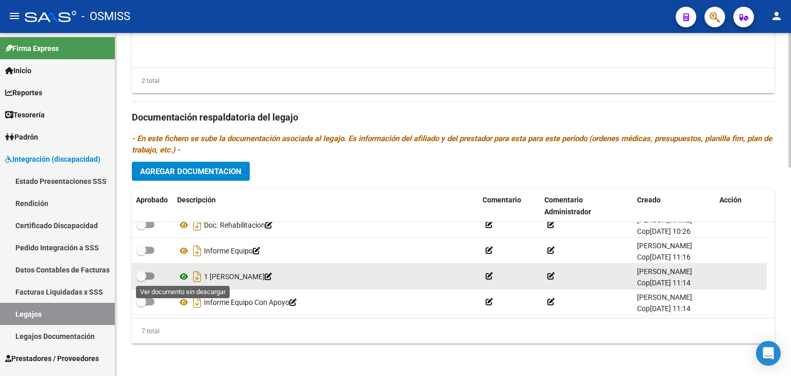
click at [184, 276] on icon at bounding box center [183, 276] width 13 height 12
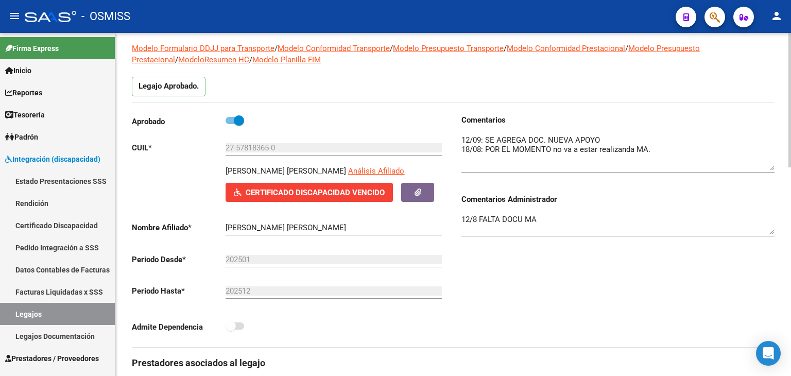
scroll to position [16, 0]
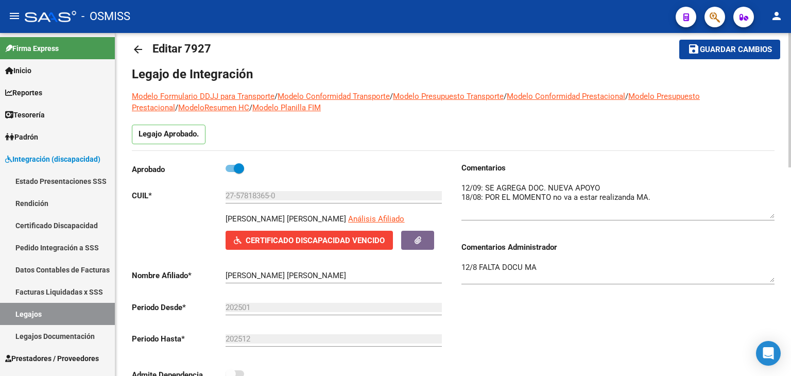
click at [572, 267] on textarea "12/8 FALTA DOCU MA" at bounding box center [617, 272] width 313 height 21
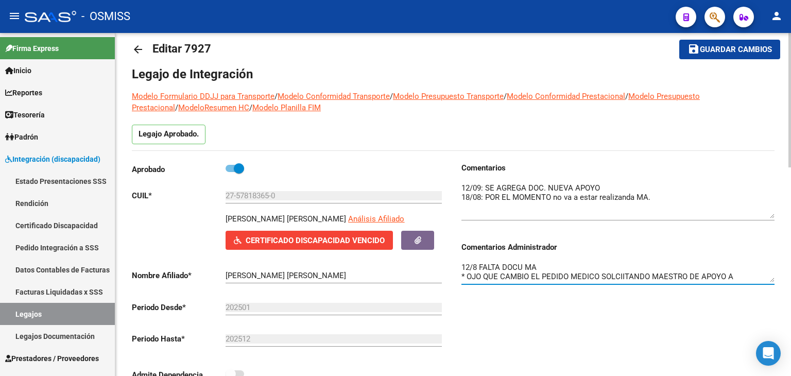
scroll to position [8, 0]
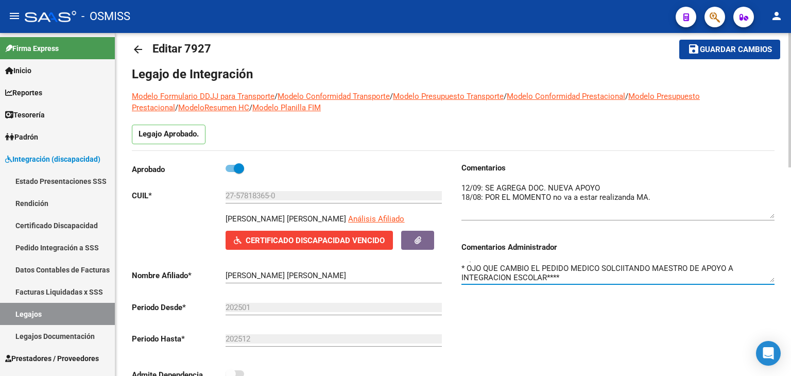
click at [464, 269] on textarea "12/8 FALTA DOCU MA * OJO QUE CAMBIO EL PEDIDO MEDICO SOLCIITANDO MAESTRO DE APO…" at bounding box center [617, 272] width 313 height 21
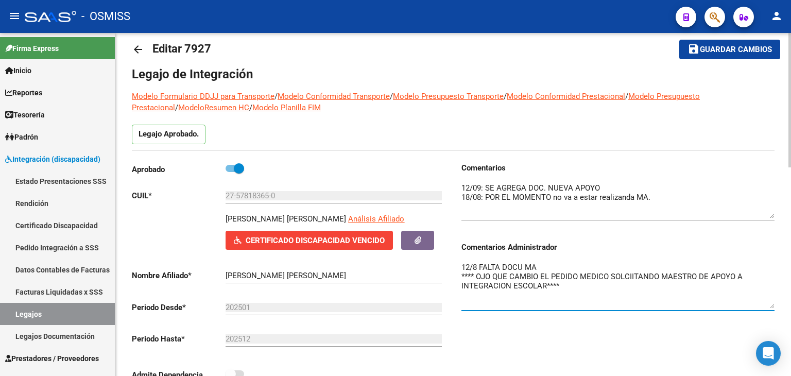
drag, startPoint x: 773, startPoint y: 280, endPoint x: 789, endPoint y: 306, distance: 31.0
click at [571, 285] on textarea "12/8 FALTA DOCU MA **** OJO QUE CAMBIO EL PEDIDO MEDICO SOLCIITANDO MAESTRO DE …" at bounding box center [617, 285] width 313 height 47
type textarea "12/8 FALTA DOCU MA **** OJO QUE CAMBIO EL PEDIDO MEDICO SOLCIITANDO MAESTRO DE …"
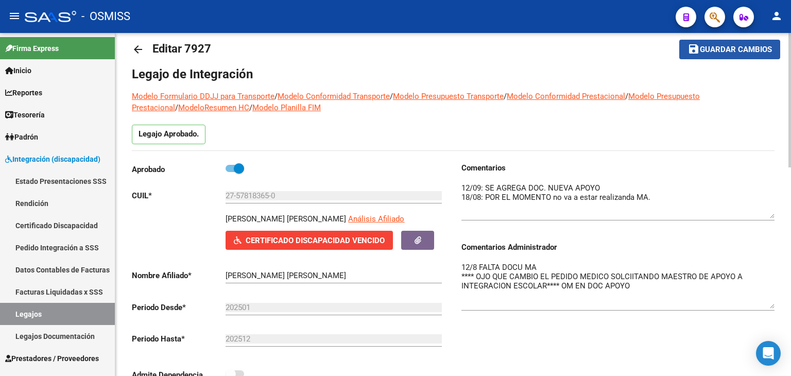
click at [730, 49] on span "Guardar cambios" at bounding box center [736, 49] width 72 height 9
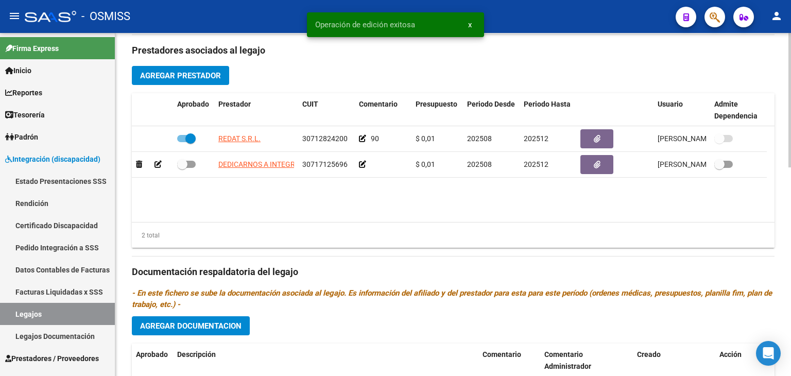
scroll to position [531, 0]
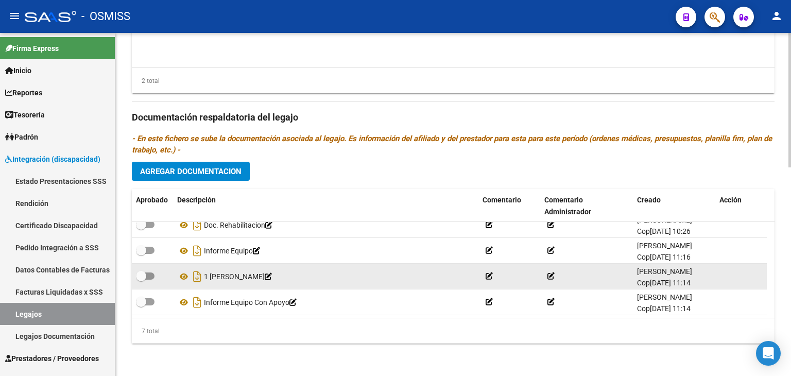
click at [491, 275] on icon at bounding box center [489, 275] width 7 height 7
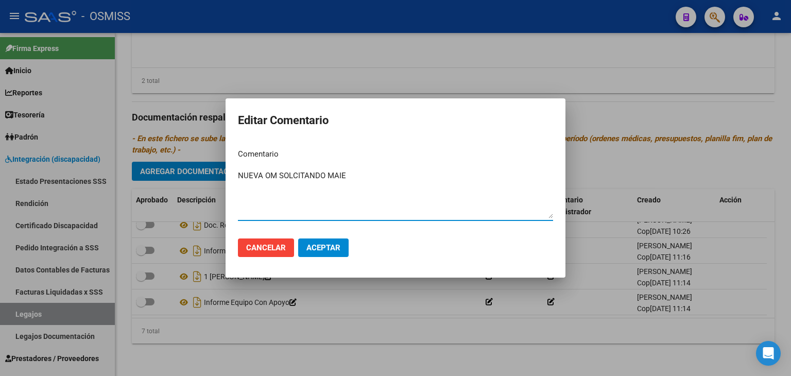
type textarea "NUEVA OM SOLCITANDO MAIE"
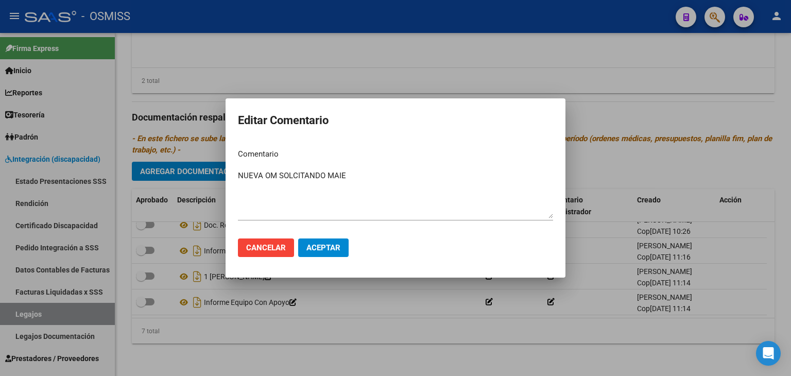
click at [342, 259] on mat-dialog-actions "Cancelar Aceptar" at bounding box center [395, 247] width 315 height 35
click at [338, 251] on span "Aceptar" at bounding box center [323, 247] width 34 height 9
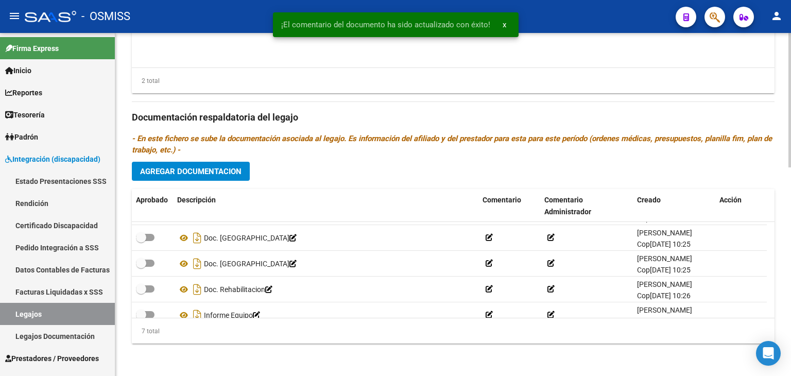
scroll to position [0, 0]
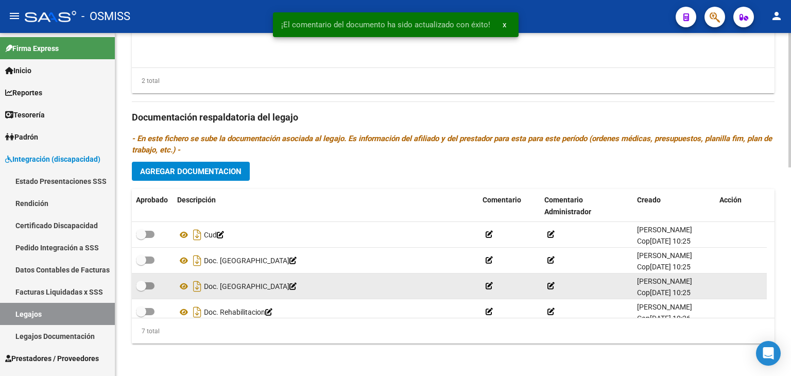
click at [489, 285] on icon at bounding box center [489, 285] width 7 height 7
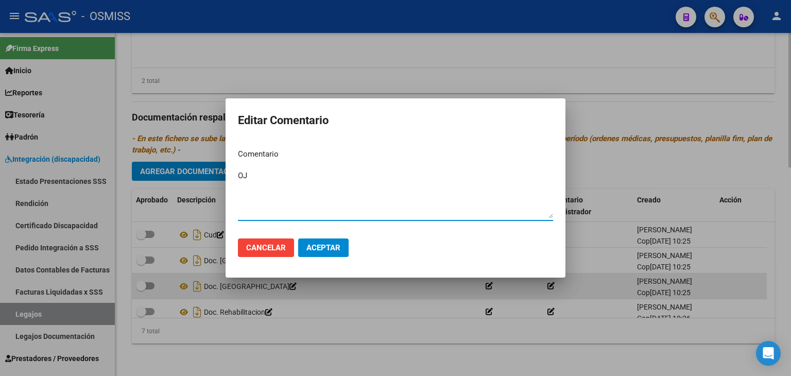
type textarea "O"
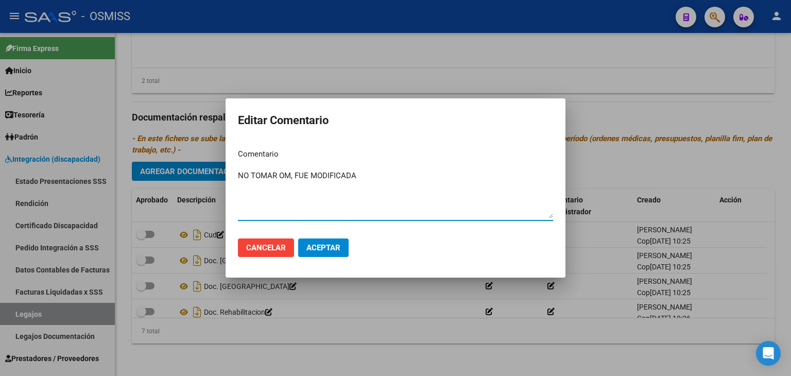
type textarea "NO TOMAR OM, FUE MODIFICADA"
click at [340, 252] on button "Aceptar" at bounding box center [323, 247] width 50 height 19
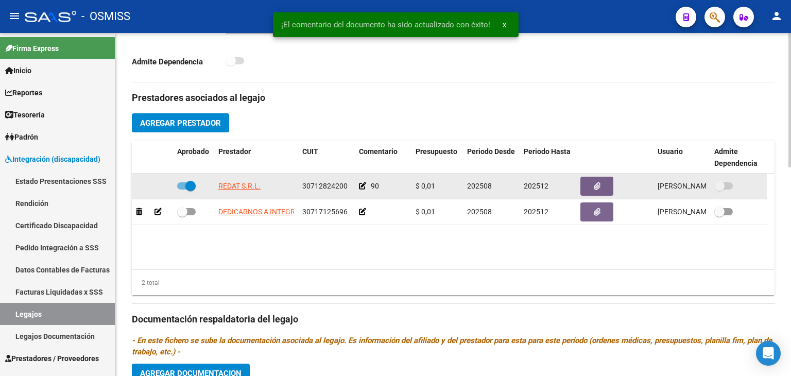
scroll to position [274, 0]
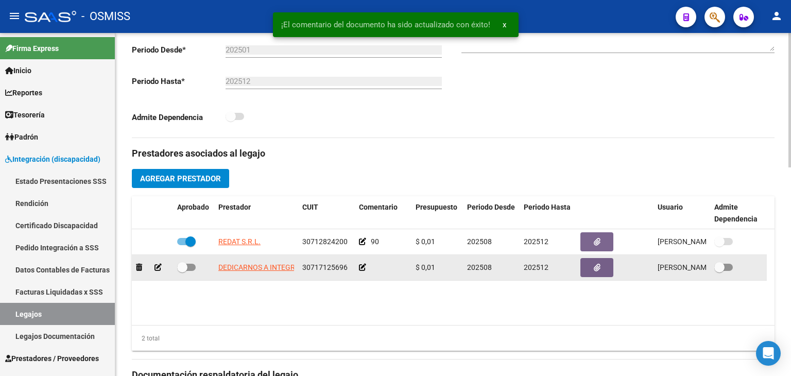
click at [363, 267] on icon at bounding box center [362, 267] width 7 height 7
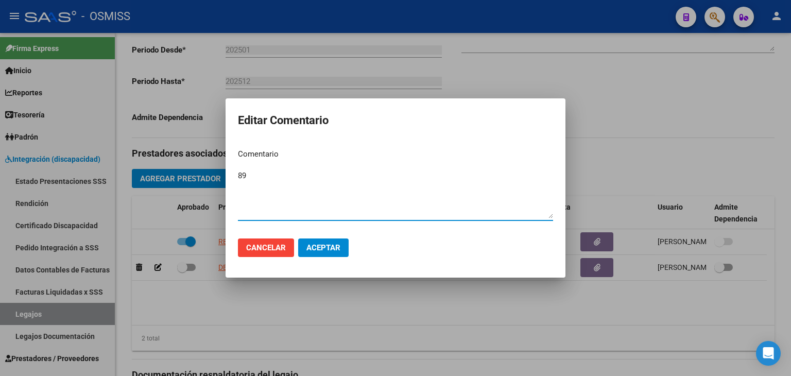
type textarea "89"
click at [334, 253] on button "Aceptar" at bounding box center [323, 247] width 50 height 19
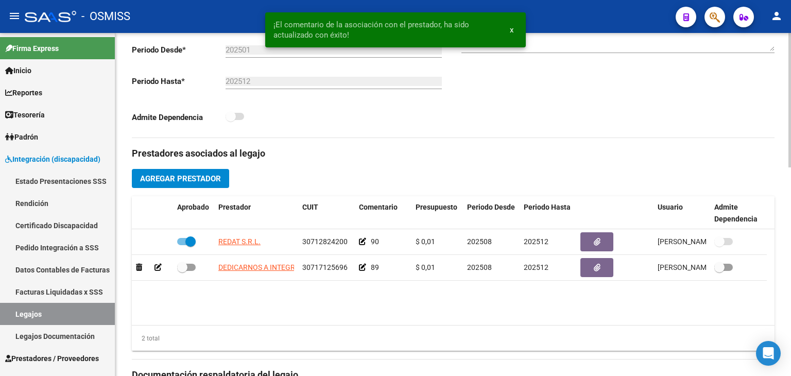
click at [399, 293] on datatable-body "REDAT S.R.L. 30712824200 90 $ 0,01 202508 202512 [PERSON_NAME] Cop [DATE] DEDIC…" at bounding box center [453, 277] width 643 height 96
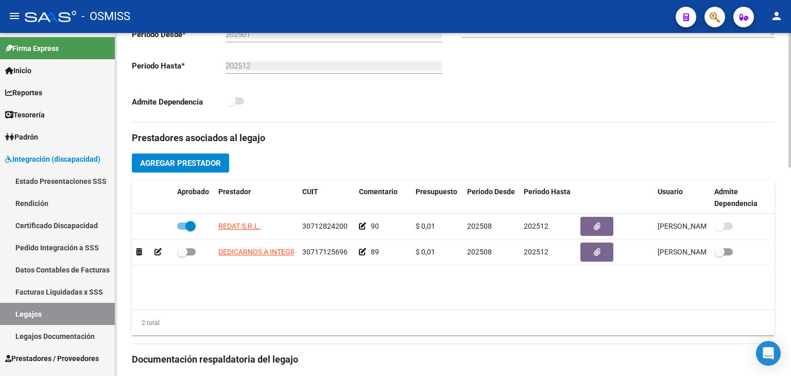
scroll to position [309, 0]
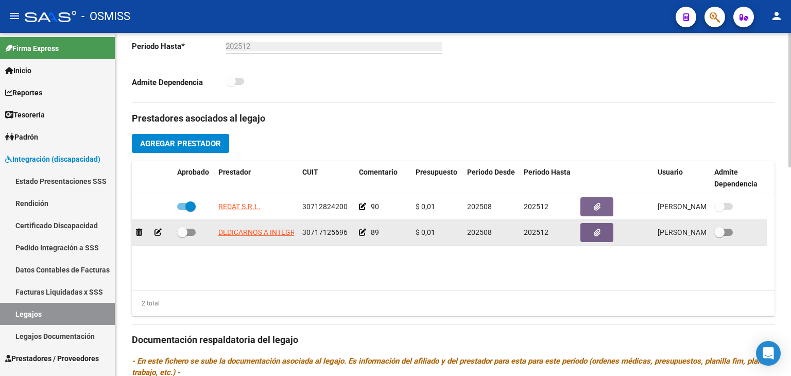
click at [307, 229] on span "30717125696" at bounding box center [324, 232] width 45 height 8
click at [192, 231] on span at bounding box center [186, 232] width 19 height 7
click at [182, 236] on input "checkbox" at bounding box center [182, 236] width 1 height 1
checkbox input "true"
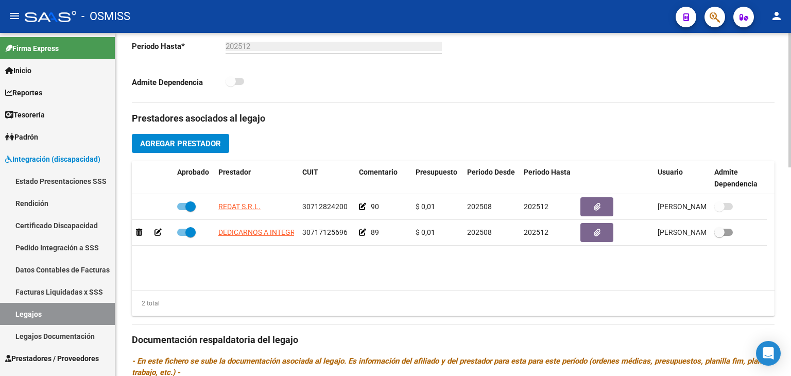
click at [260, 259] on datatable-body "REDAT S.R.L. 30712824200 90 $ 0,01 202508 202512 [PERSON_NAME] Cop [DATE] DEDIC…" at bounding box center [453, 242] width 643 height 96
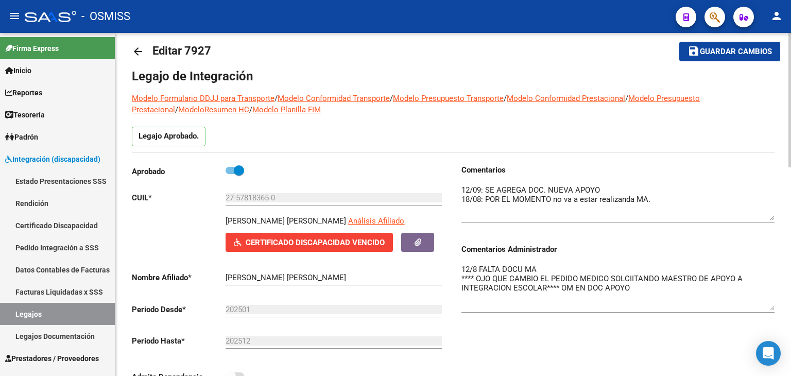
scroll to position [0, 0]
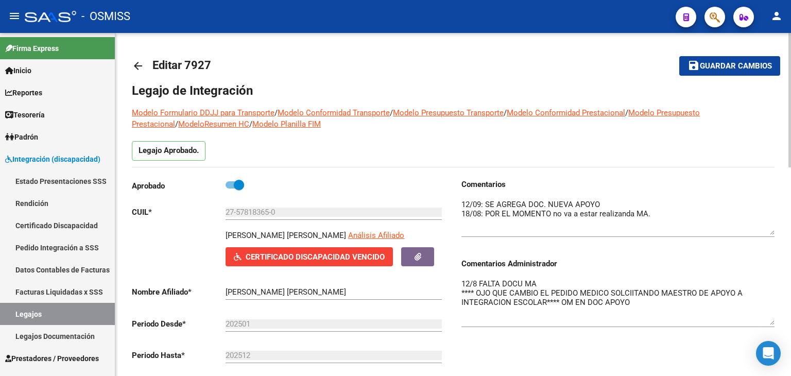
click at [713, 65] on span "Guardar cambios" at bounding box center [736, 66] width 72 height 9
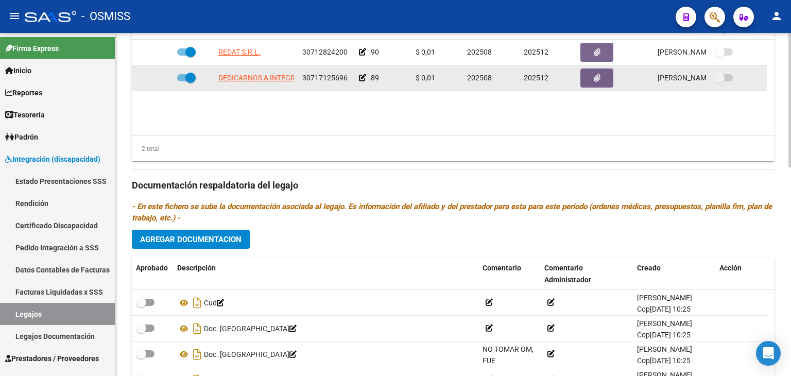
scroll to position [531, 0]
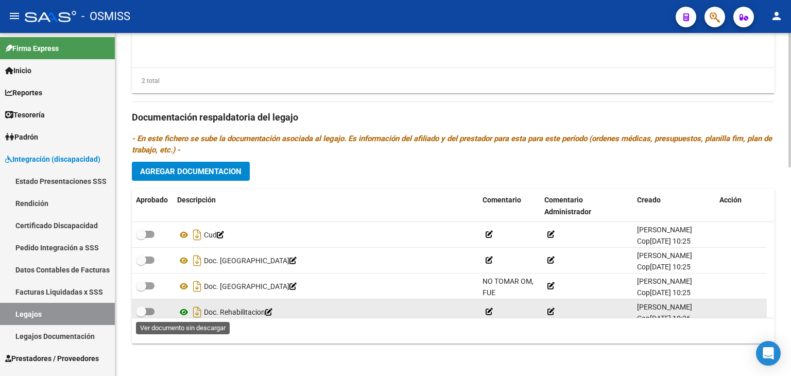
click at [184, 313] on icon at bounding box center [183, 312] width 13 height 12
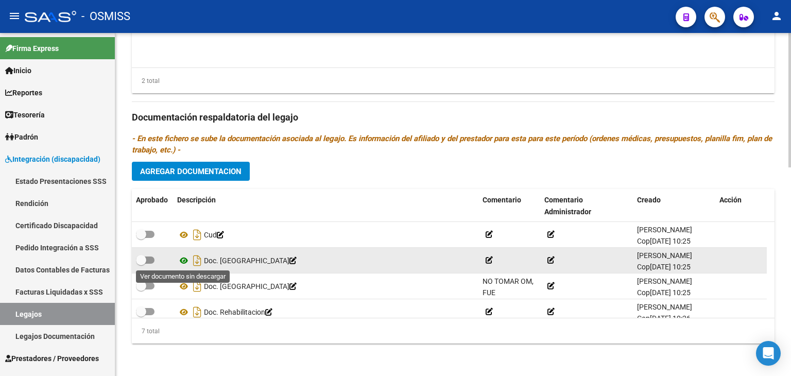
click at [183, 261] on icon at bounding box center [183, 260] width 13 height 12
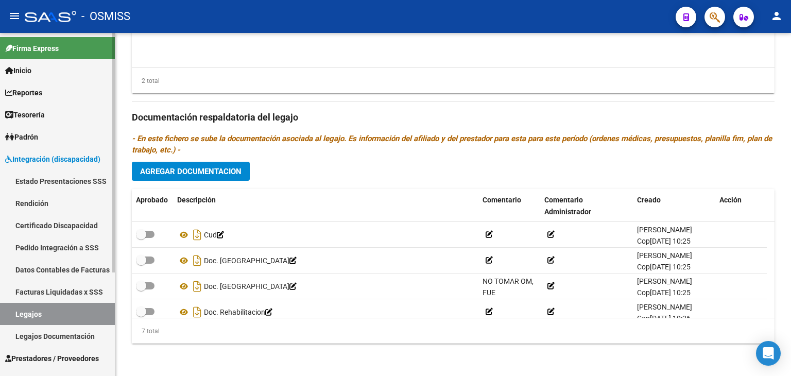
click at [62, 312] on link "Legajos" at bounding box center [57, 314] width 115 height 22
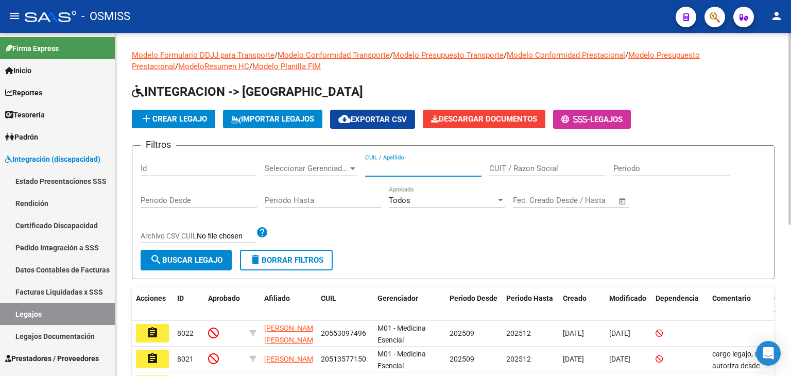
paste input "20561055360"
type input "20561055360"
click at [194, 267] on button "search Buscar Legajo" at bounding box center [186, 260] width 91 height 21
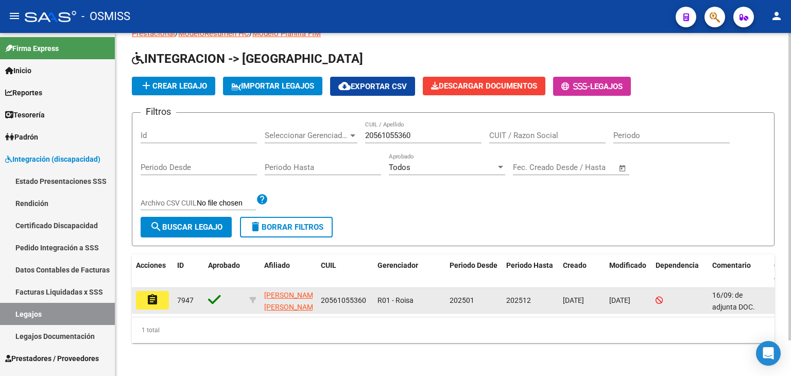
scroll to position [39, 0]
click at [151, 294] on mat-icon "assignment" at bounding box center [152, 300] width 12 height 12
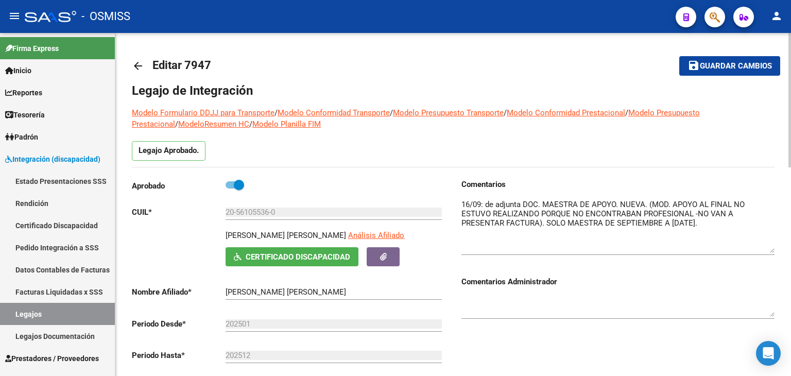
drag, startPoint x: 771, startPoint y: 217, endPoint x: 788, endPoint y: 251, distance: 38.0
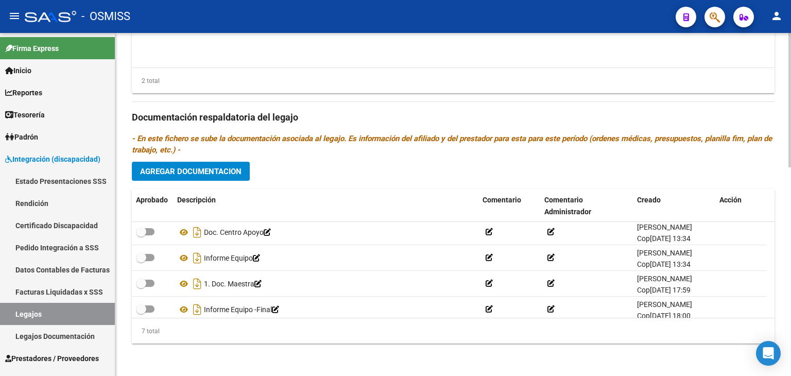
scroll to position [87, 0]
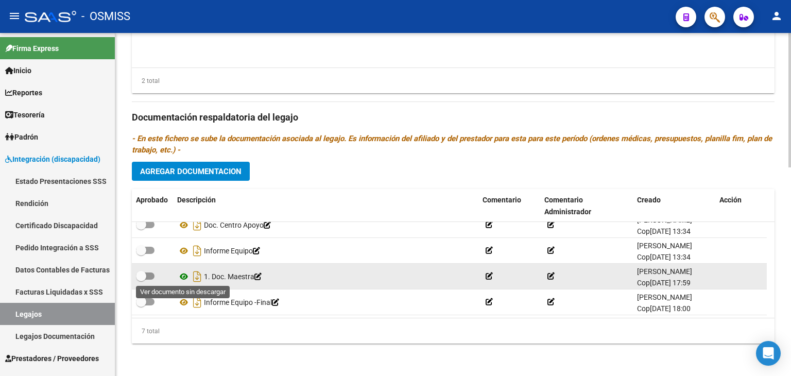
click at [183, 275] on icon at bounding box center [183, 276] width 13 height 12
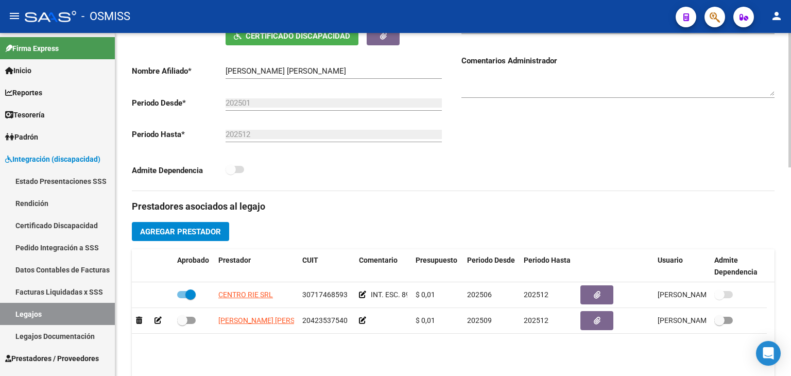
scroll to position [222, 0]
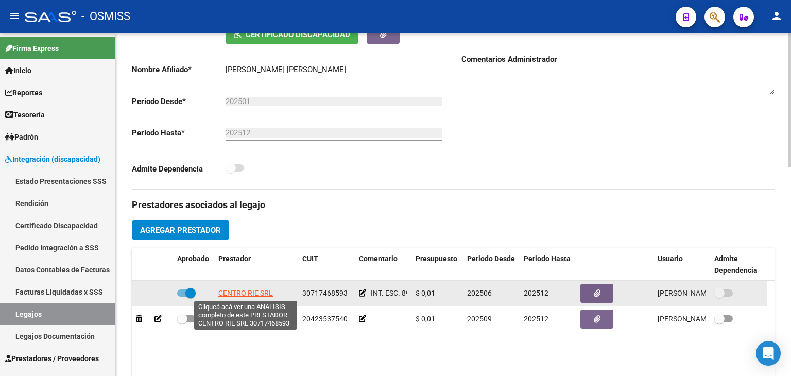
click at [253, 291] on span "CENTRO RIE SRL" at bounding box center [245, 293] width 55 height 8
type textarea "30717468593"
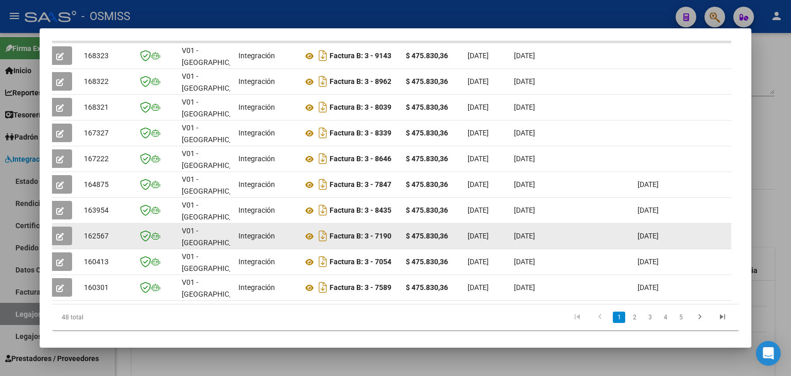
scroll to position [302, 0]
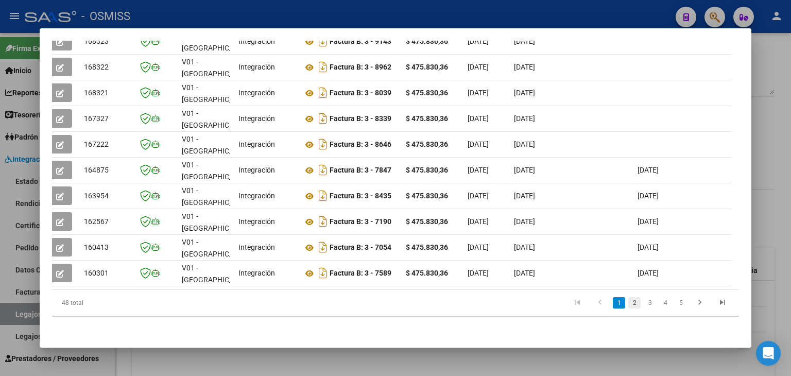
click at [628, 304] on link "2" at bounding box center [634, 302] width 12 height 11
click at [693, 306] on icon "go to next page" at bounding box center [699, 304] width 13 height 12
click at [338, 355] on div at bounding box center [395, 188] width 791 height 376
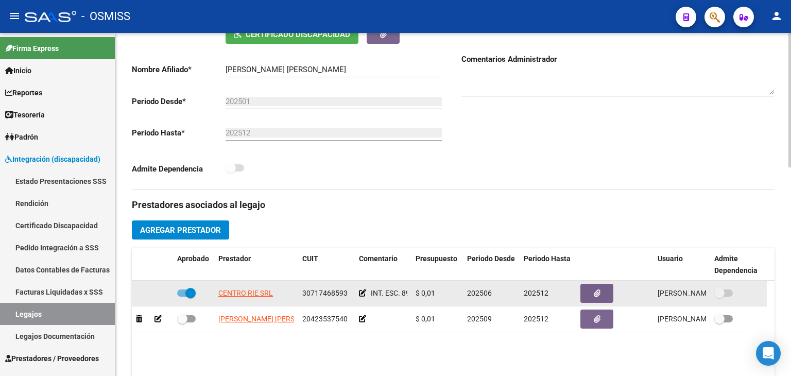
click at [179, 290] on span at bounding box center [186, 292] width 19 height 7
click at [182, 297] on input "checkbox" at bounding box center [182, 297] width 1 height 1
checkbox input "false"
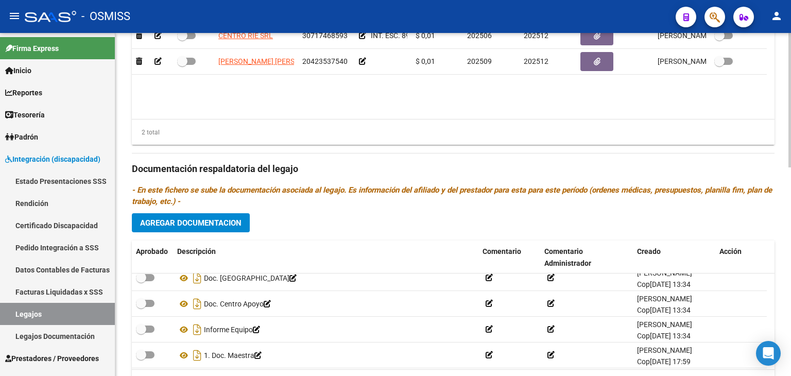
scroll to position [61, 0]
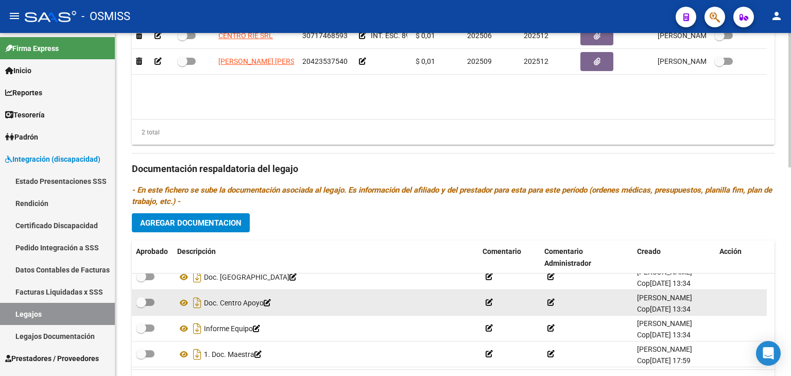
click at [492, 303] on icon at bounding box center [489, 302] width 7 height 7
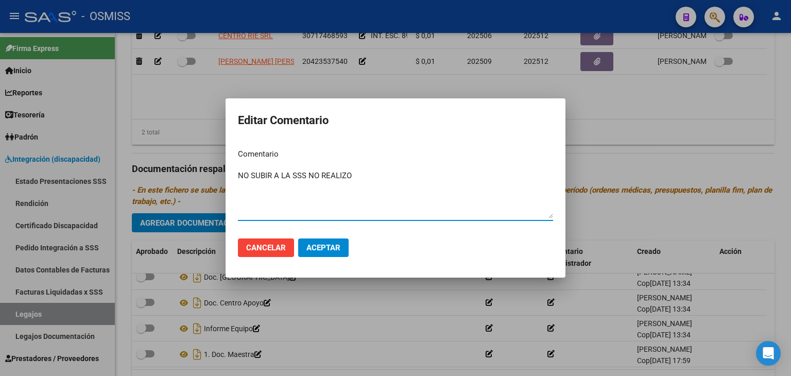
type textarea "NO SUBIR A LA SSS NO REALIZO"
click at [329, 250] on span "Aceptar" at bounding box center [323, 247] width 34 height 9
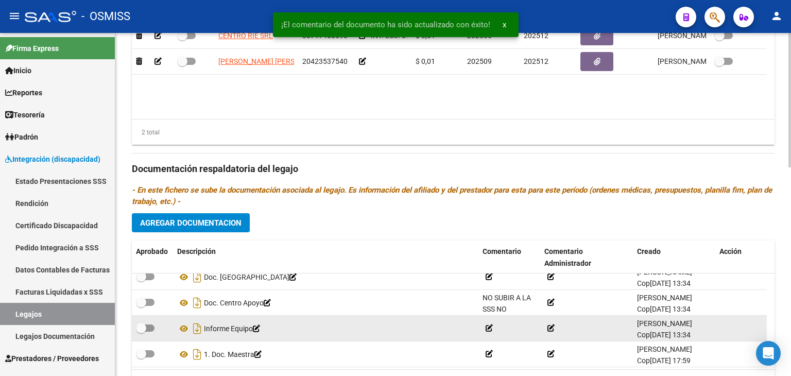
scroll to position [87, 0]
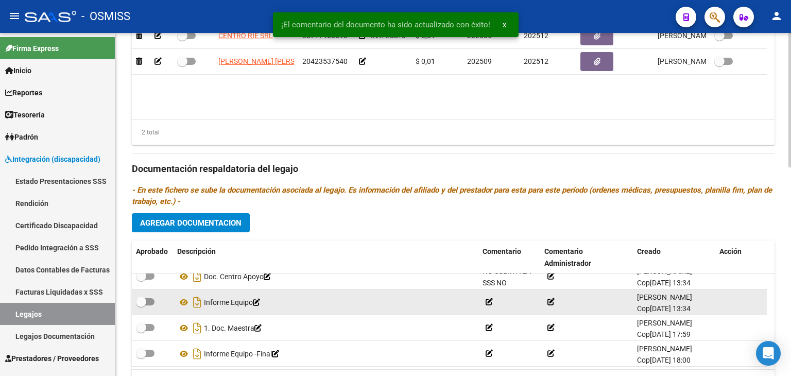
click at [490, 301] on icon at bounding box center [489, 301] width 7 height 7
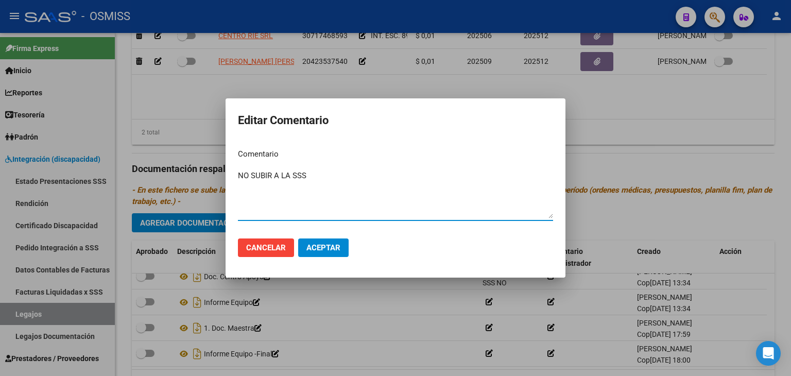
type textarea "NO SUBIR A LA SSS"
click at [346, 247] on button "Aceptar" at bounding box center [323, 247] width 50 height 19
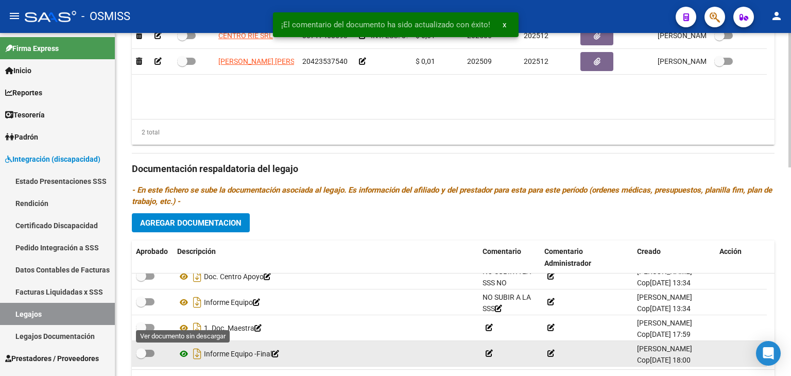
click at [180, 352] on icon at bounding box center [183, 354] width 13 height 12
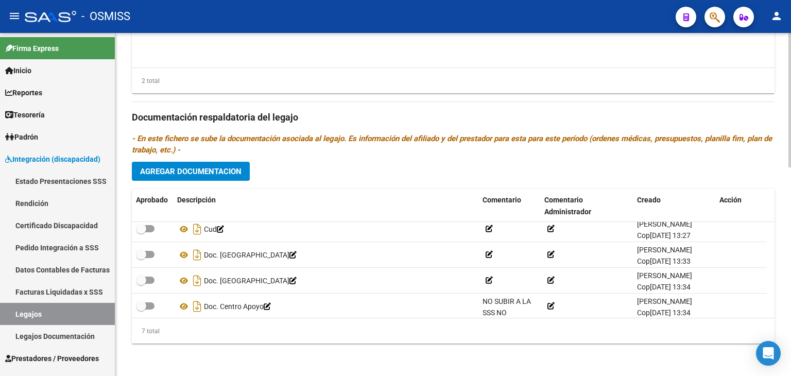
scroll to position [0, 0]
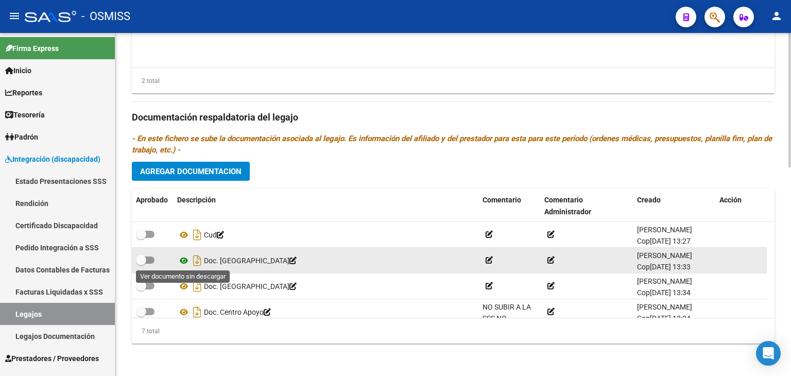
click at [183, 262] on icon at bounding box center [183, 260] width 13 height 12
click at [492, 259] on icon at bounding box center [489, 259] width 7 height 7
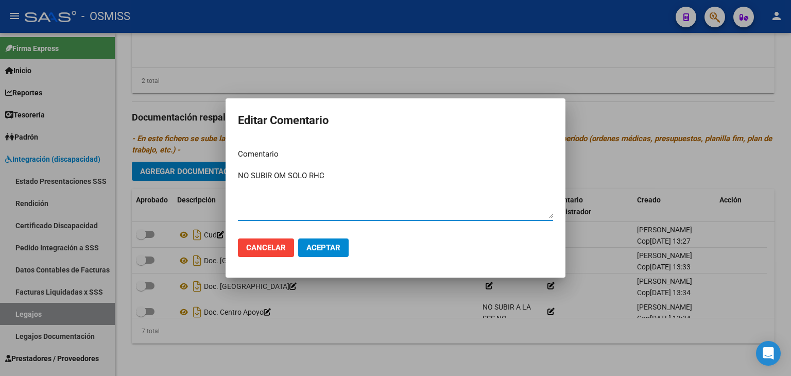
click at [288, 178] on textarea "NO SUBIR OM SOLO RHC" at bounding box center [395, 194] width 315 height 48
type textarea "NO SUBIR OM A LA SS SOLO RHC"
click at [330, 247] on span "Aceptar" at bounding box center [323, 247] width 34 height 9
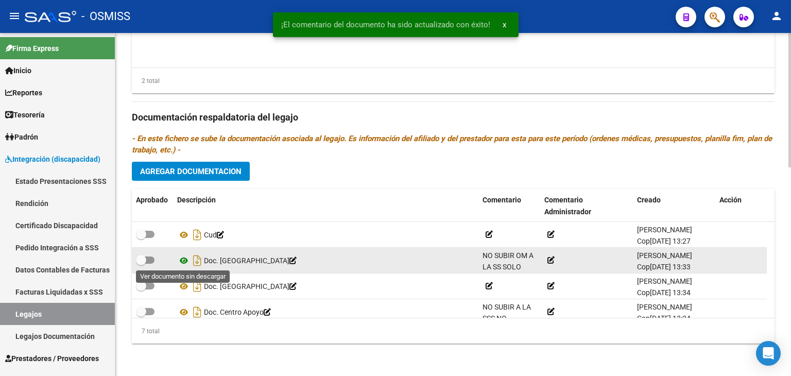
click at [183, 260] on icon at bounding box center [183, 260] width 13 height 12
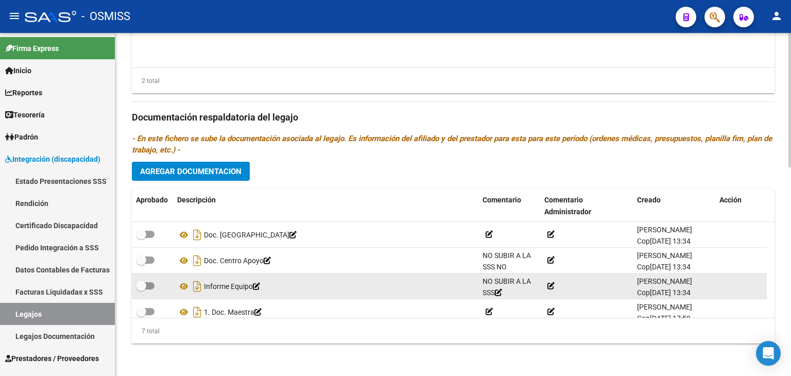
scroll to position [87, 0]
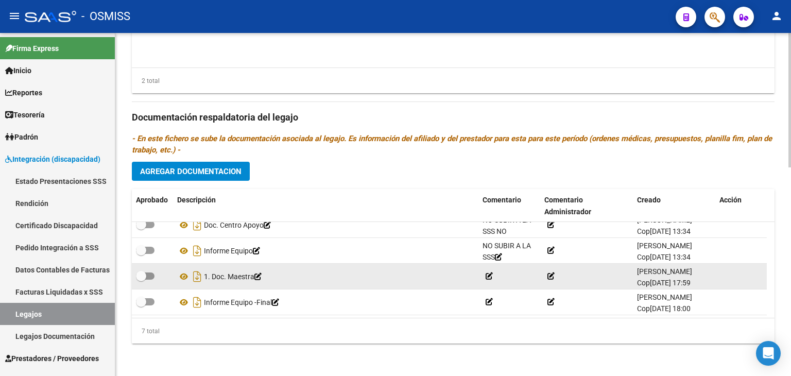
click at [490, 276] on icon at bounding box center [489, 275] width 7 height 7
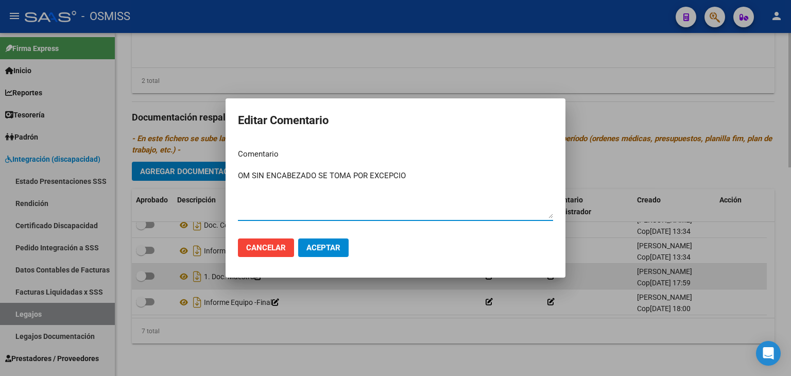
type textarea "OM SIN ENCABEZADO SE TOMA POR EXCEPCION"
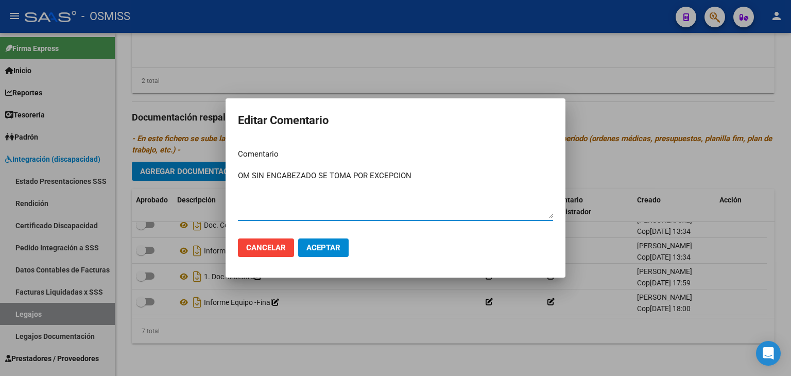
drag, startPoint x: 437, startPoint y: 174, endPoint x: 193, endPoint y: 192, distance: 245.3
click at [194, 192] on div "Editar Comentario Comentario OM SIN ENCABEZADO SE TOMA POR EXCEPCION Ingresar e…" at bounding box center [395, 188] width 791 height 376
click at [272, 243] on span "Cancelar" at bounding box center [266, 247] width 40 height 9
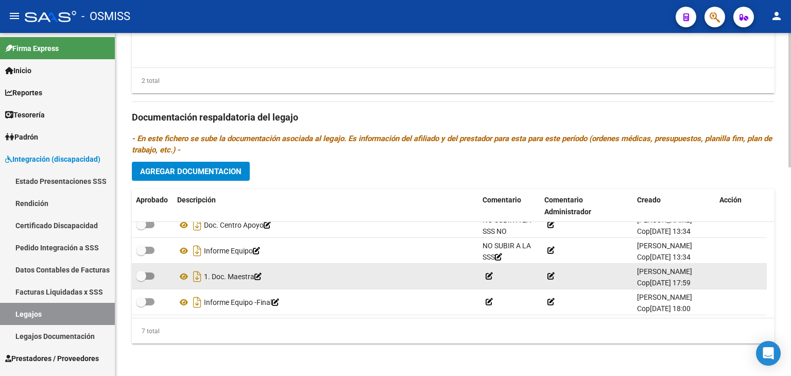
click at [488, 277] on icon at bounding box center [489, 275] width 7 height 7
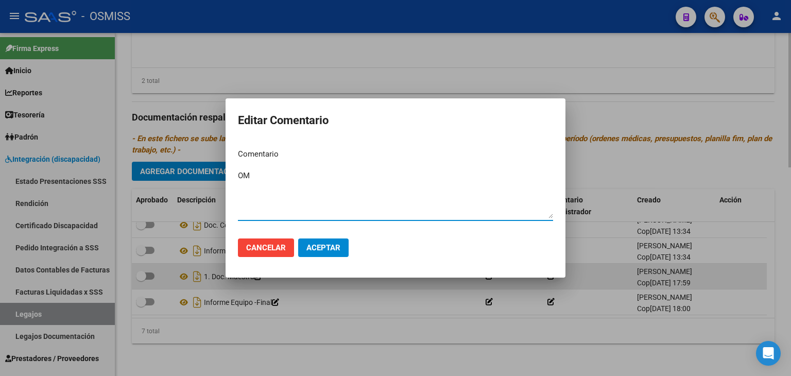
type textarea "O"
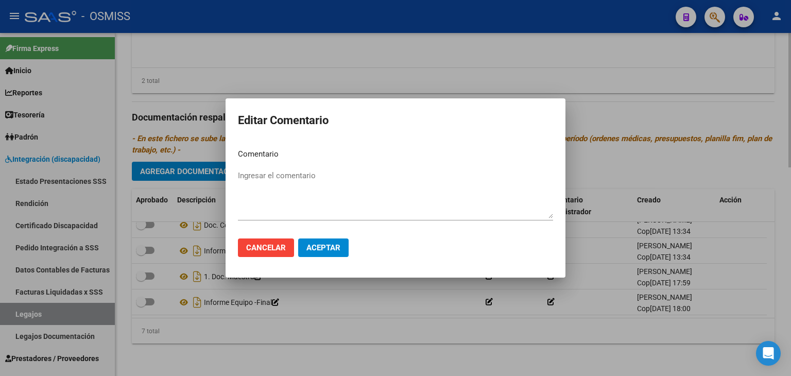
click at [569, 71] on div at bounding box center [395, 188] width 791 height 376
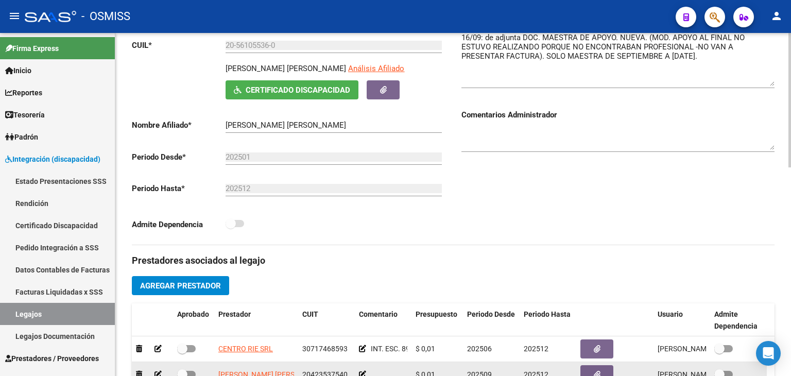
scroll to position [68, 0]
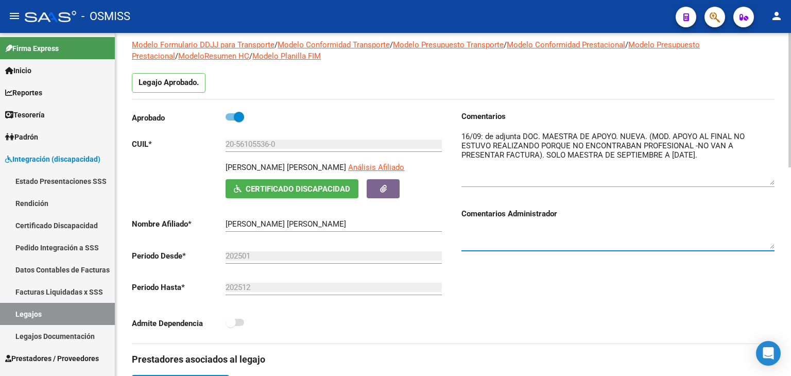
click at [552, 234] on textarea at bounding box center [617, 238] width 313 height 21
click at [645, 236] on textarea "** OM MAESTRA DE APOYO SIN FECHA Y SIN" at bounding box center [617, 238] width 313 height 21
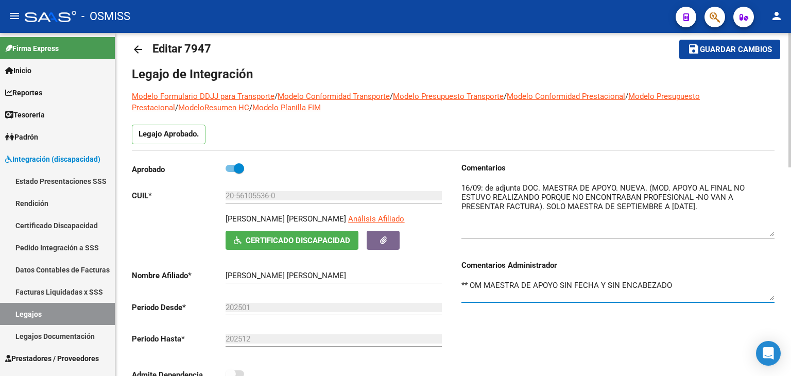
type textarea "** OM MAESTRA DE APOYO SIN FECHA Y SIN ENCABEZADO"
click at [729, 43] on button "save Guardar cambios" at bounding box center [729, 49] width 101 height 19
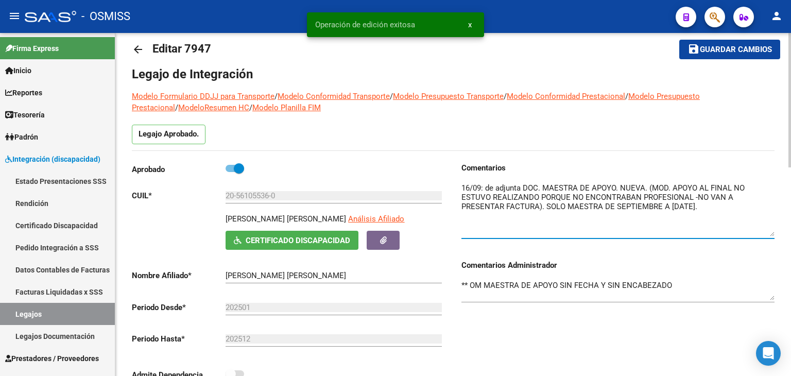
click at [461, 186] on textarea at bounding box center [617, 209] width 313 height 54
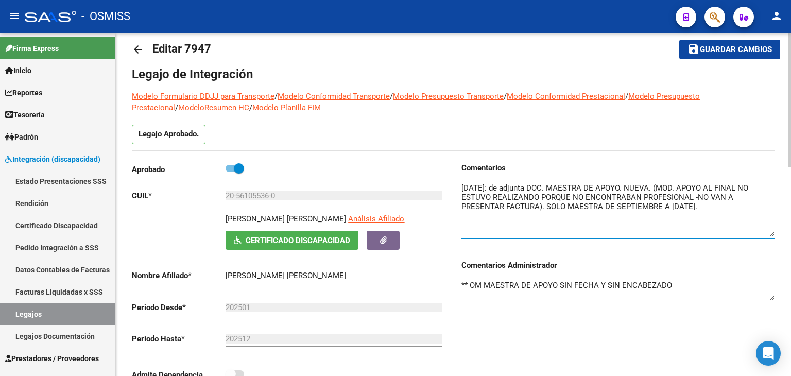
click at [483, 229] on textarea at bounding box center [617, 209] width 313 height 54
click at [462, 187] on textarea at bounding box center [617, 209] width 313 height 54
drag, startPoint x: 535, startPoint y: 173, endPoint x: 512, endPoint y: 225, distance: 56.9
click at [476, 220] on textarea at bounding box center [617, 209] width 313 height 54
click at [461, 188] on textarea at bounding box center [617, 209] width 313 height 54
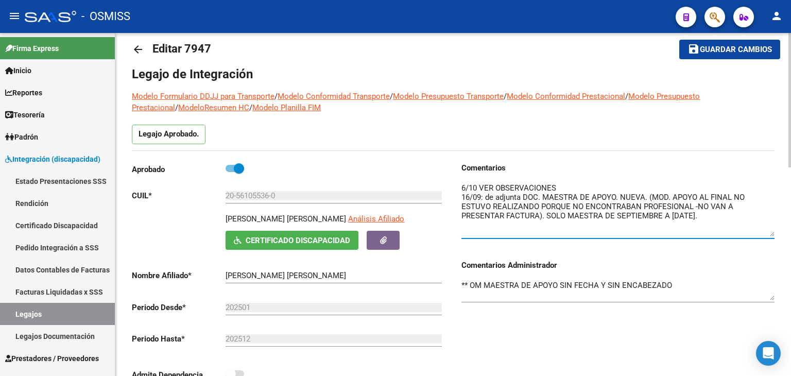
type textarea "6/10 VER OBSERVACIONES 16/09: de adjunta DOC. MAESTRA DE APOYO. NUEVA. (MOD. AP…"
click at [731, 50] on span "Guardar cambios" at bounding box center [736, 49] width 72 height 9
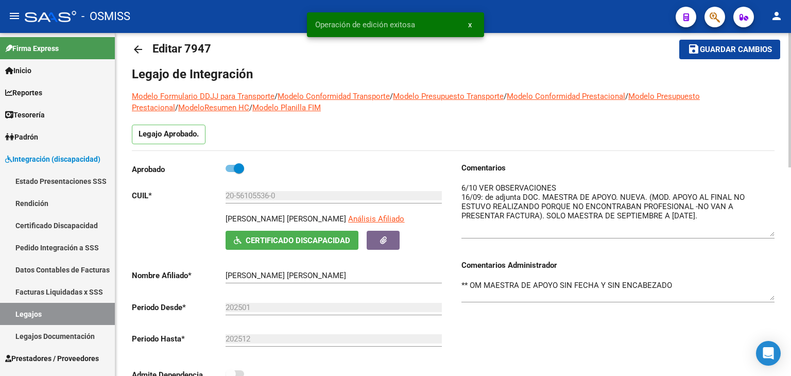
click at [596, 283] on textarea "** OM MAESTRA DE APOYO SIN FECHA Y SIN ENCABEZADO" at bounding box center [617, 290] width 313 height 21
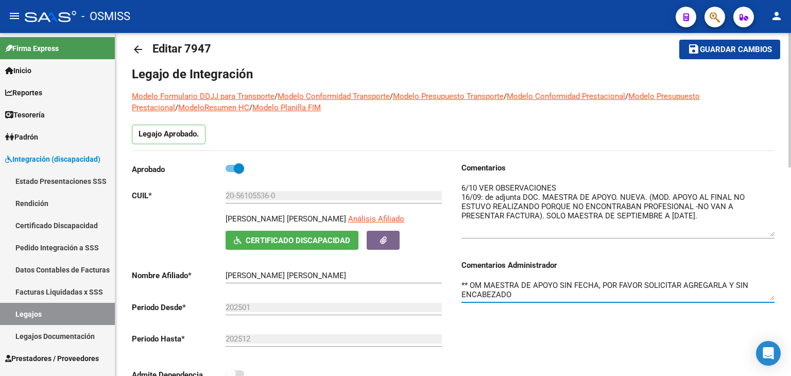
click at [518, 294] on textarea "** OM MAESTRA DE APOYO SIN FECHA, POR FAVOR SOLICITAR AGREGARLA Y SIN ENCABEZADO" at bounding box center [617, 290] width 313 height 21
drag, startPoint x: 731, startPoint y: 282, endPoint x: 791, endPoint y: 299, distance: 61.8
click at [731, 282] on textarea "** OM MAESTRA DE APOYO SIN FECHA, POR FAVOR SOLICITAR AGREGARLA Y SIN ENCABEZAD…" at bounding box center [617, 290] width 313 height 21
type textarea "** OM MAESTRA DE APOYO SIN FECHA, POR FAVOR SOLICITAR AGREGARLA * OM SIN ENCABE…"
click at [756, 52] on span "Guardar cambios" at bounding box center [736, 49] width 72 height 9
